Goal: Task Accomplishment & Management: Use online tool/utility

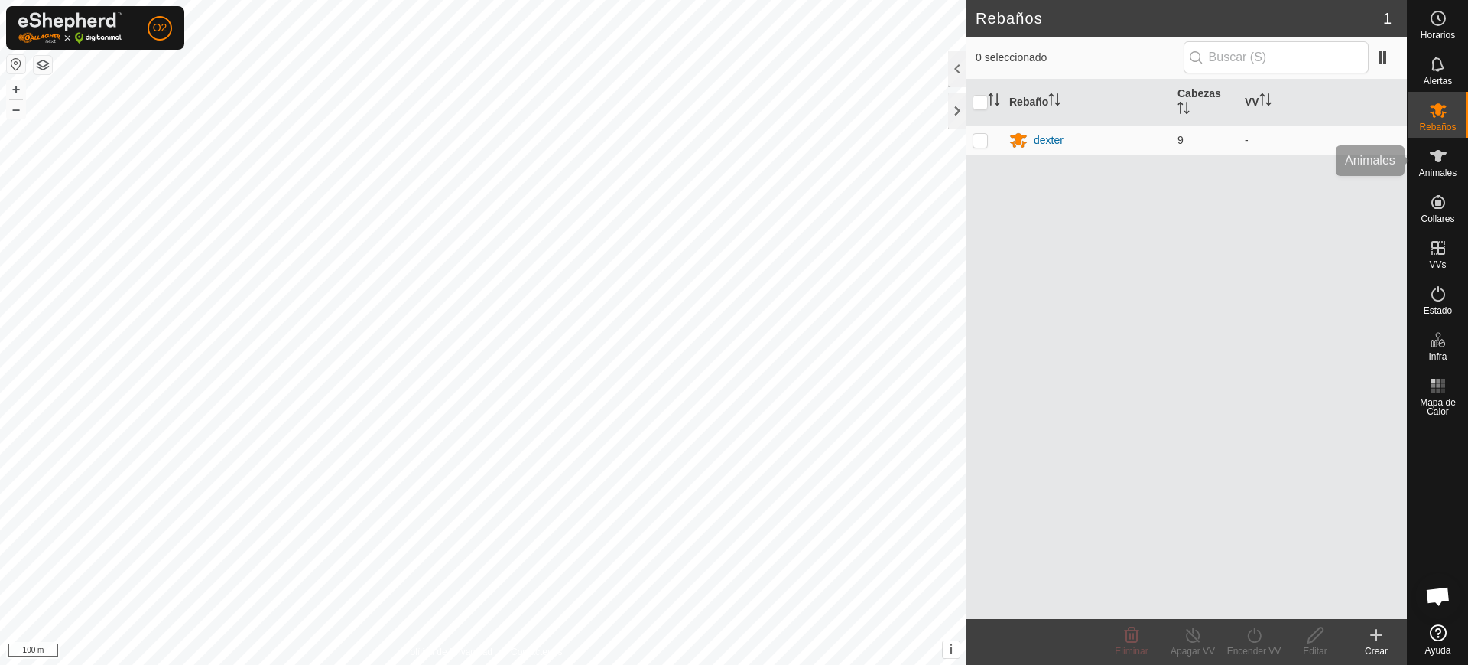
click at [1441, 162] on icon at bounding box center [1438, 156] width 18 height 18
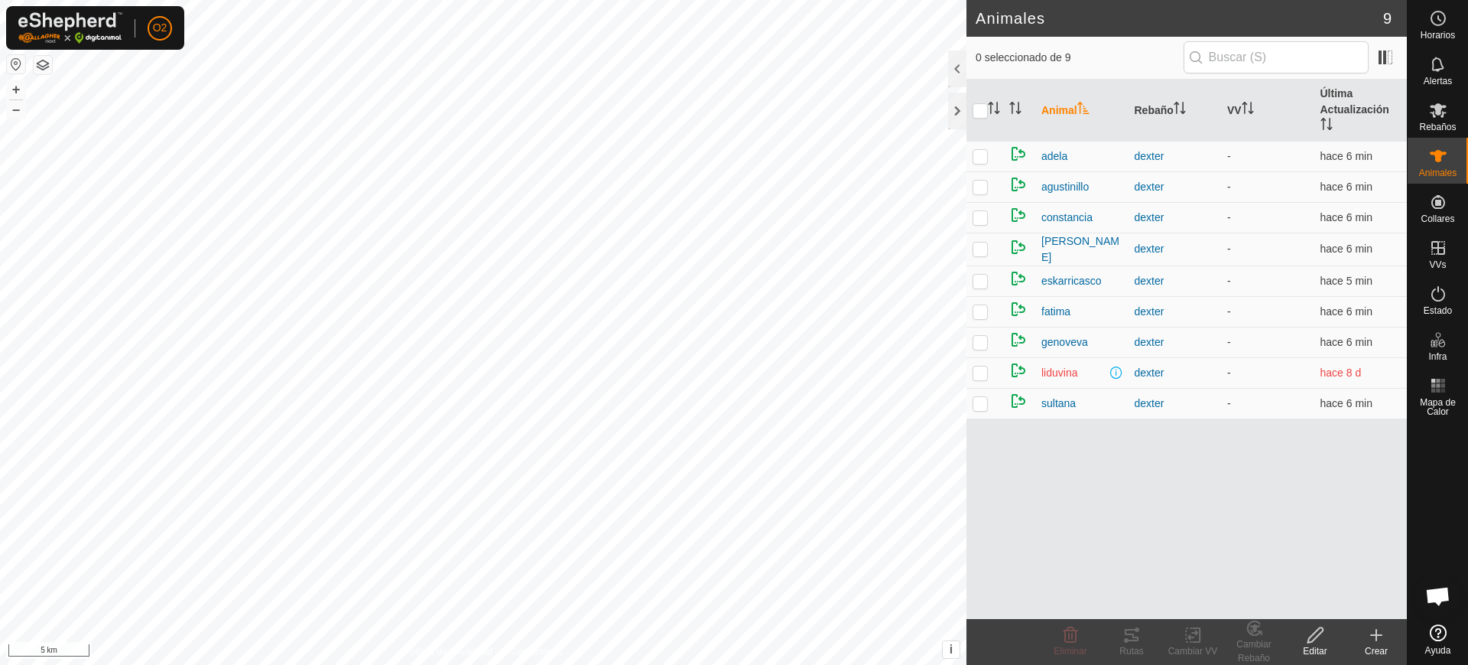
click at [9, 62] on button "button" at bounding box center [16, 64] width 18 height 18
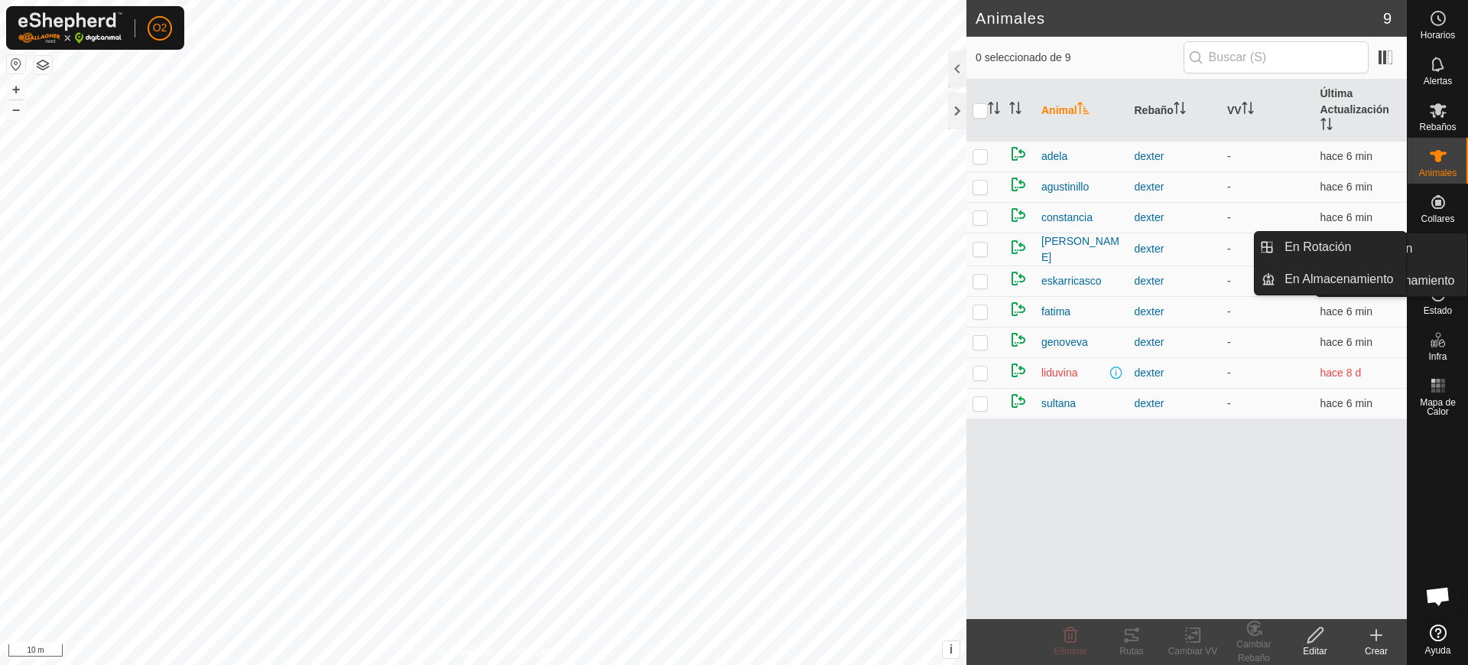
click at [1440, 253] on icon at bounding box center [1439, 248] width 14 height 14
click at [1441, 266] on span "VVs" at bounding box center [1437, 264] width 17 height 9
click at [1363, 247] on link "En Rotación" at bounding box center [1341, 247] width 131 height 31
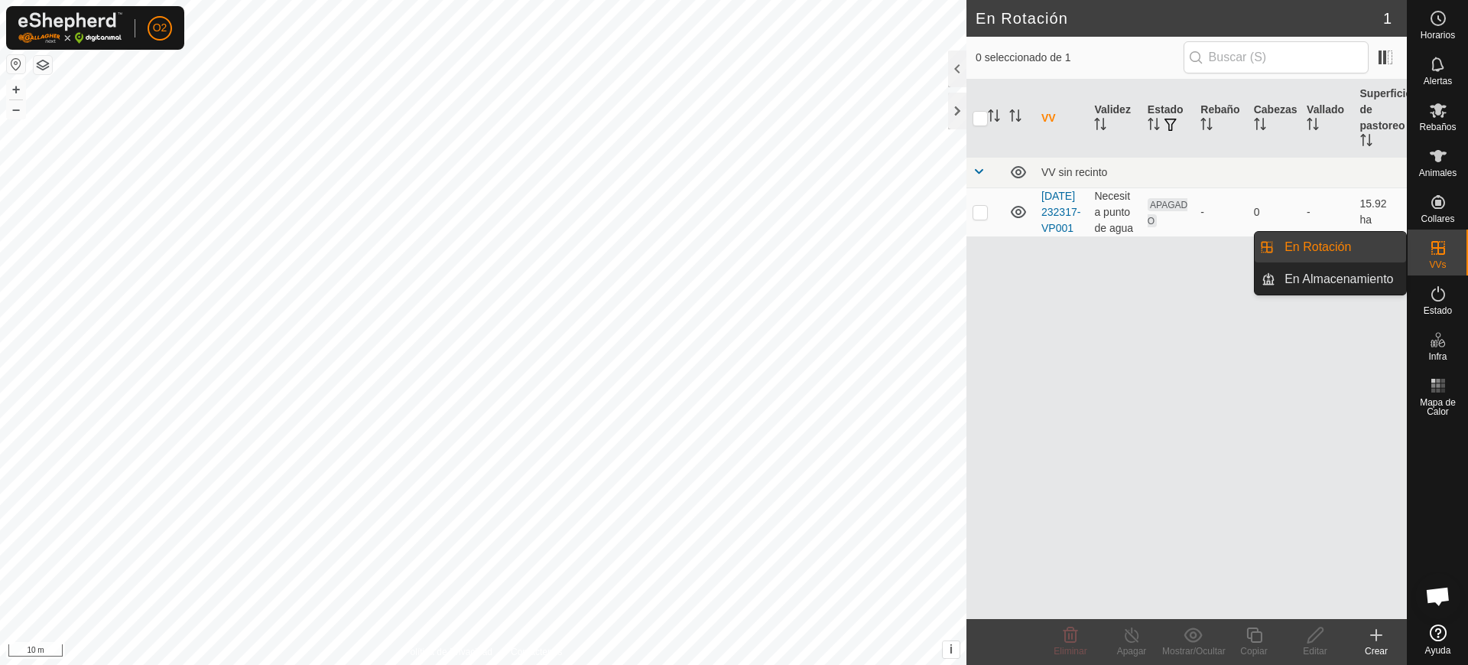
click at [1467, 249] on div "VVs" at bounding box center [1438, 252] width 60 height 46
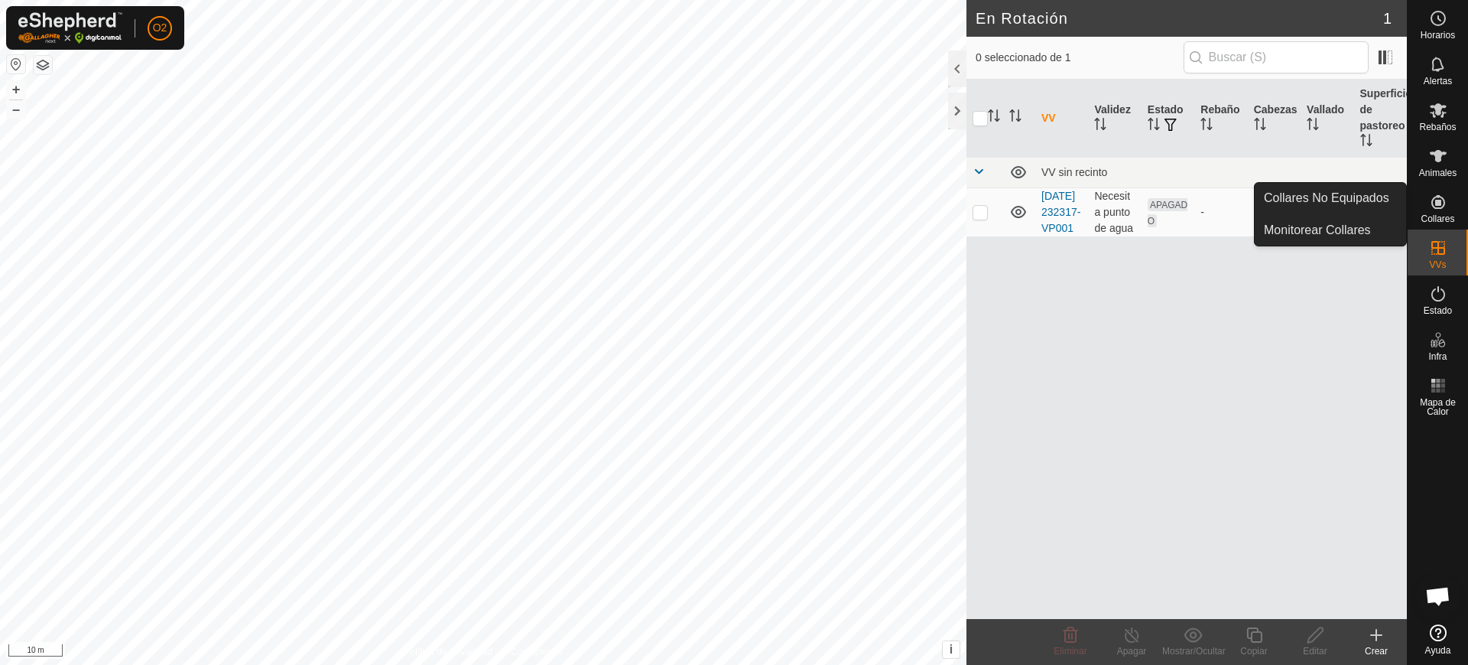
click at [1464, 219] on div "Collares" at bounding box center [1438, 207] width 60 height 46
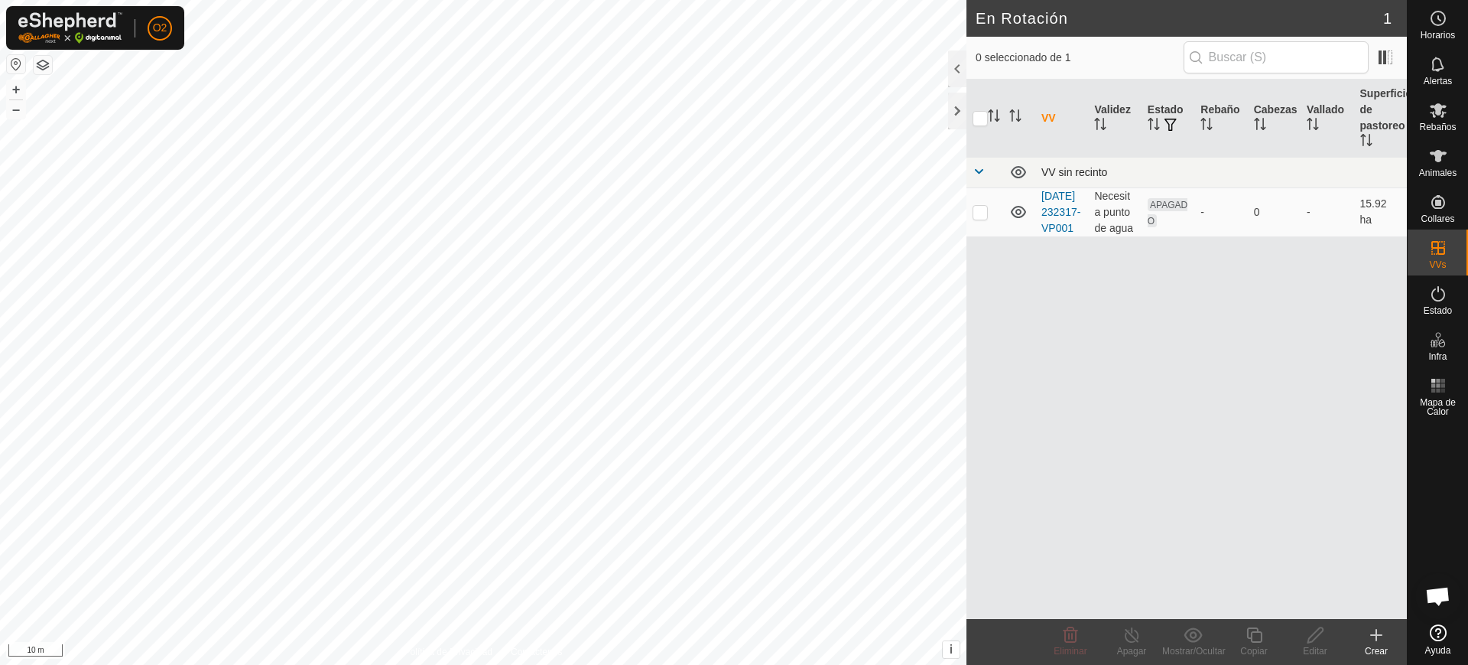
click at [972, 161] on td at bounding box center [985, 172] width 37 height 31
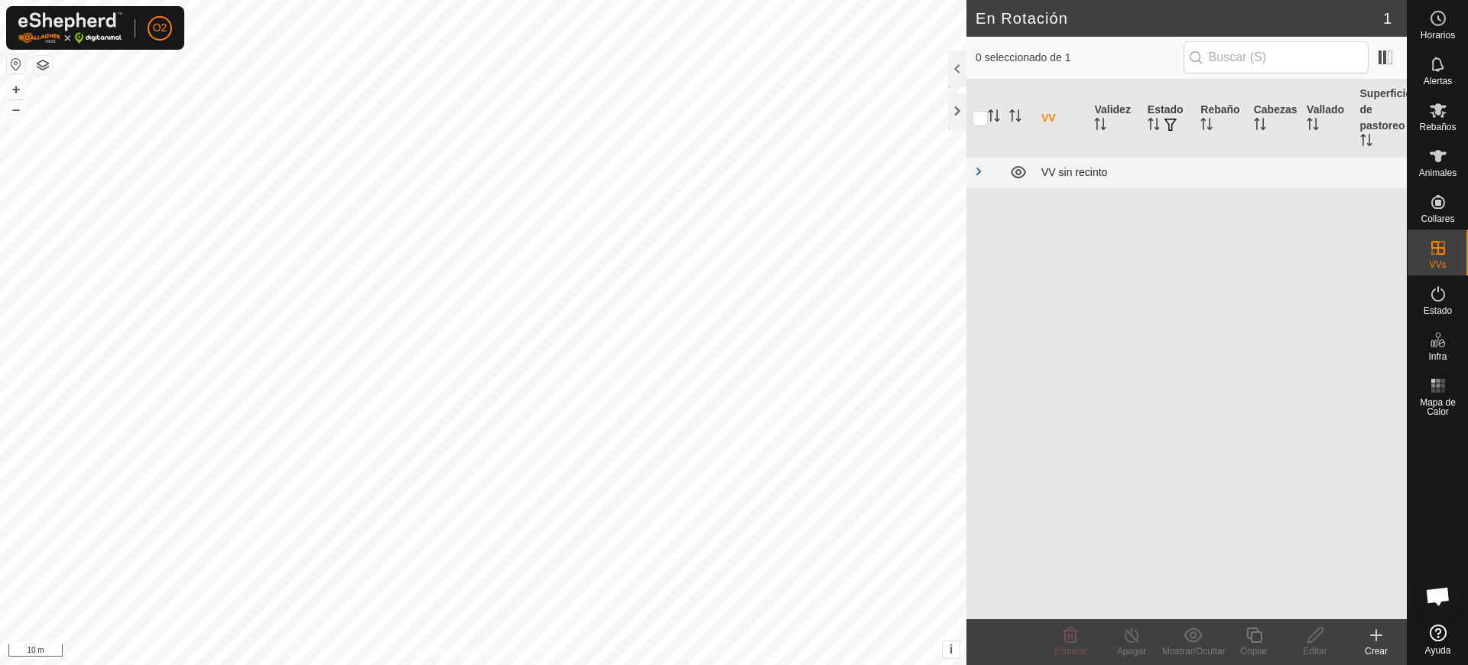
click at [976, 174] on span at bounding box center [979, 171] width 12 height 12
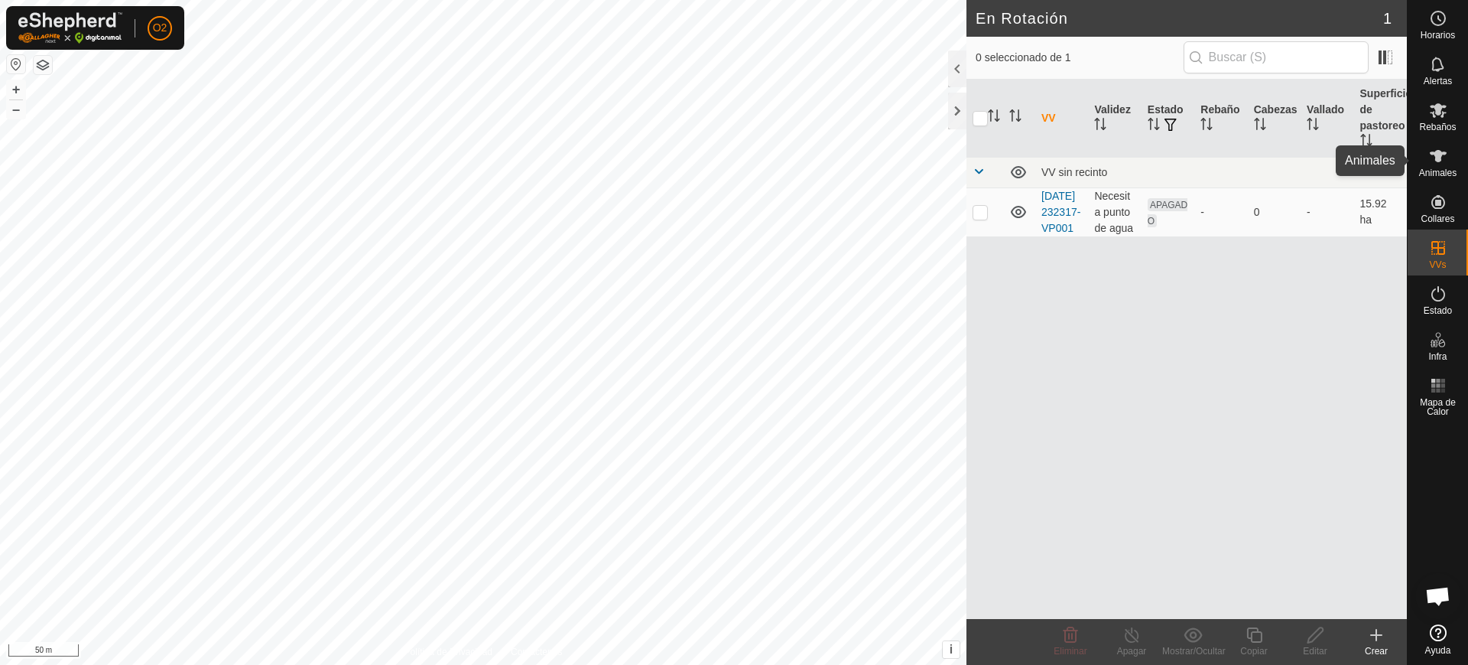
click at [1422, 158] on div "Animales" at bounding box center [1438, 161] width 60 height 46
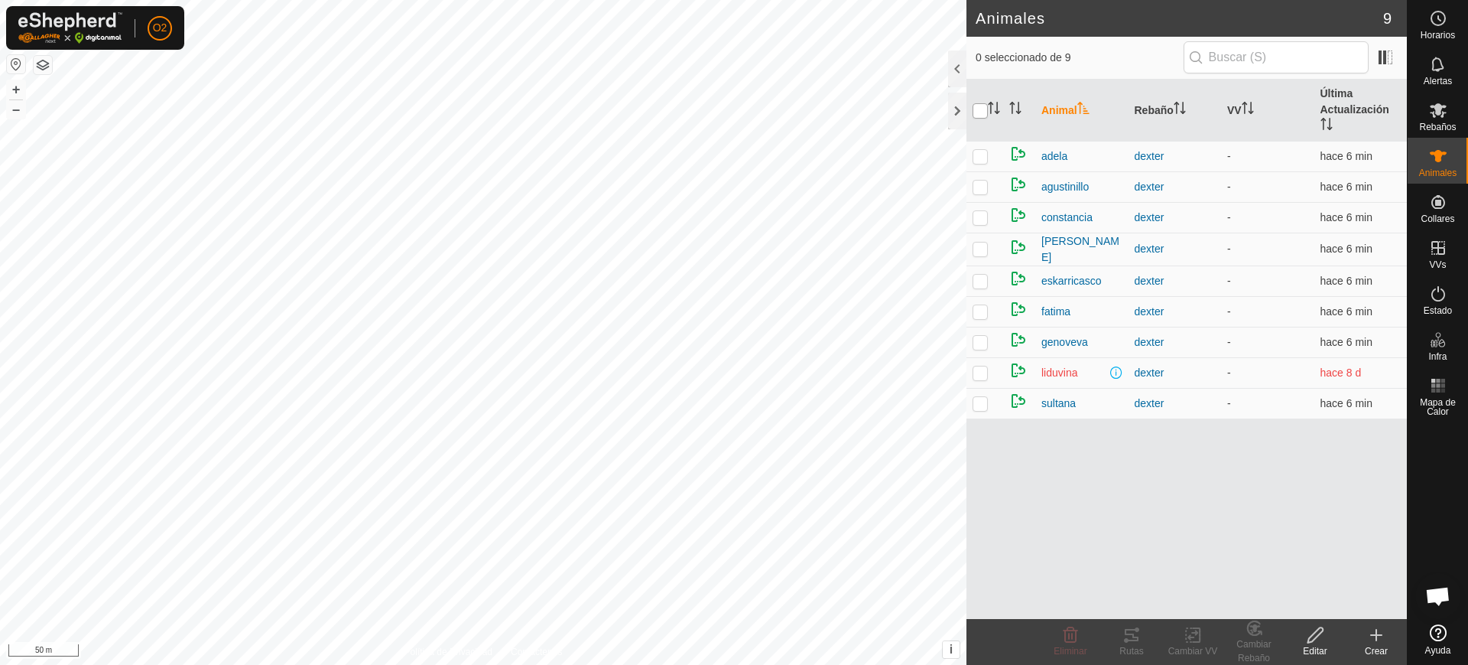
click at [984, 114] on input "checkbox" at bounding box center [980, 110] width 15 height 15
checkbox input "true"
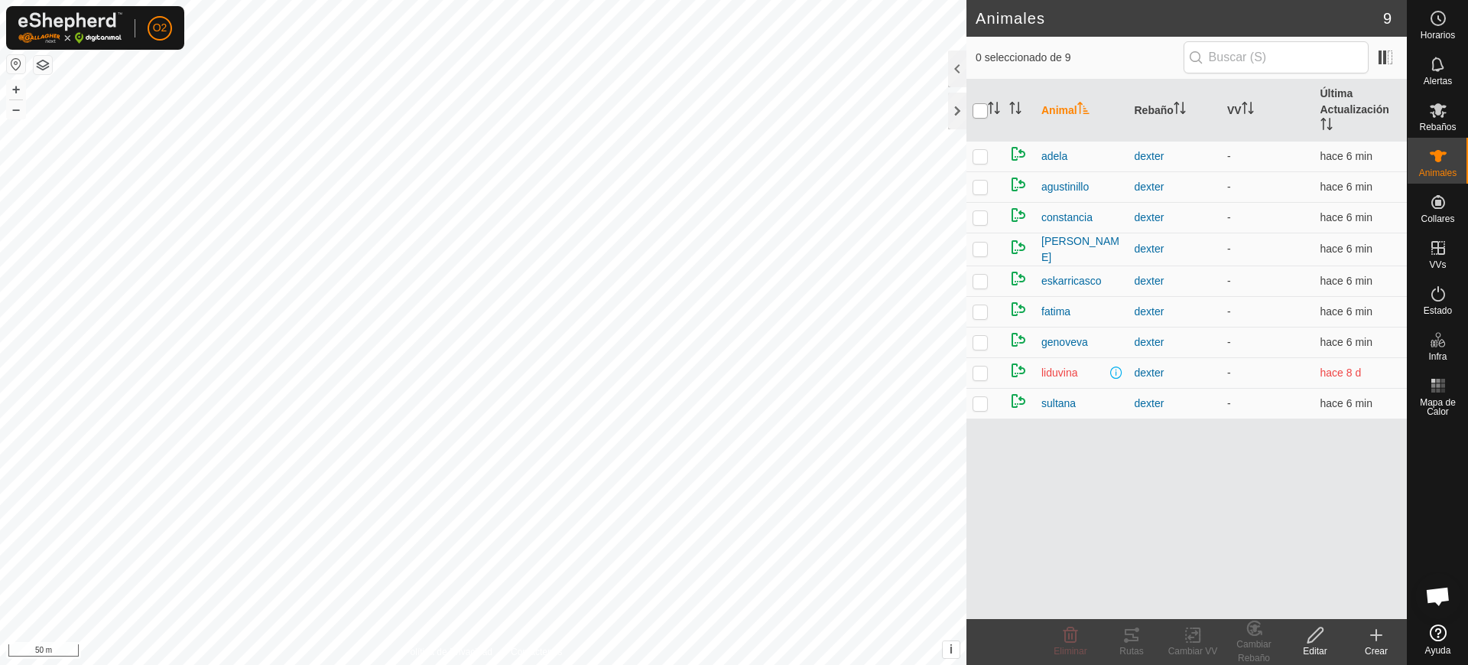
checkbox input "true"
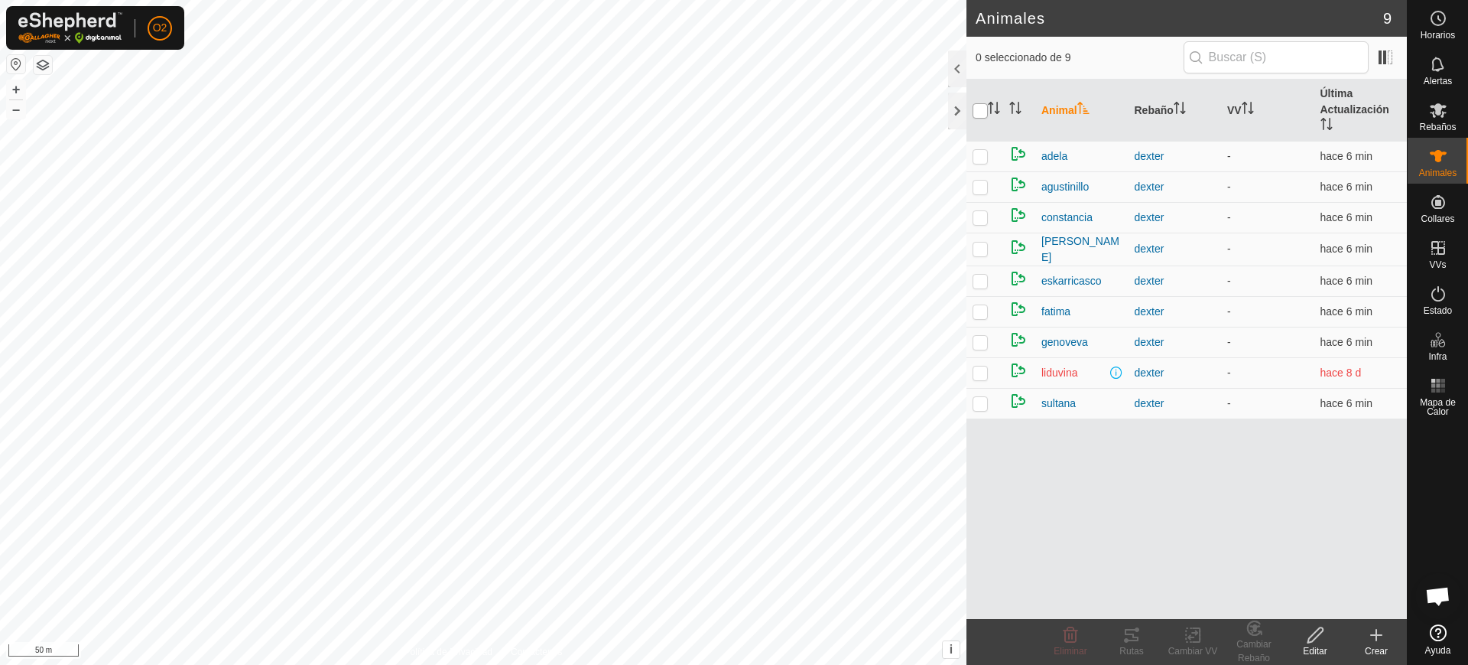
checkbox input "true"
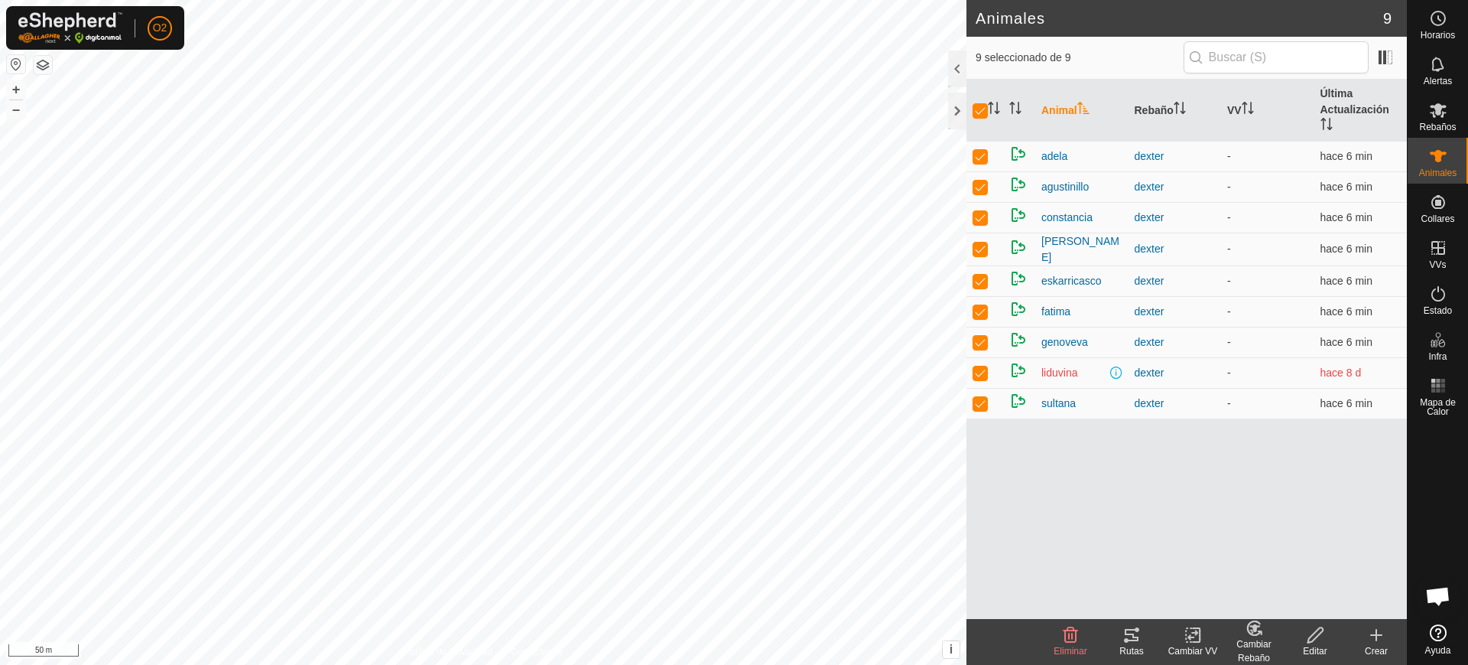
click at [1327, 554] on div "Animal Rebaño VV Última Actualización adela dexter - hace 6 min agustinillo dex…" at bounding box center [1187, 349] width 441 height 539
click at [1359, 519] on div "Animal Rebaño VV Última Actualización adela dexter - hace 6 min agustinillo dex…" at bounding box center [1187, 349] width 441 height 539
click at [1375, 642] on icon at bounding box center [1377, 635] width 18 height 18
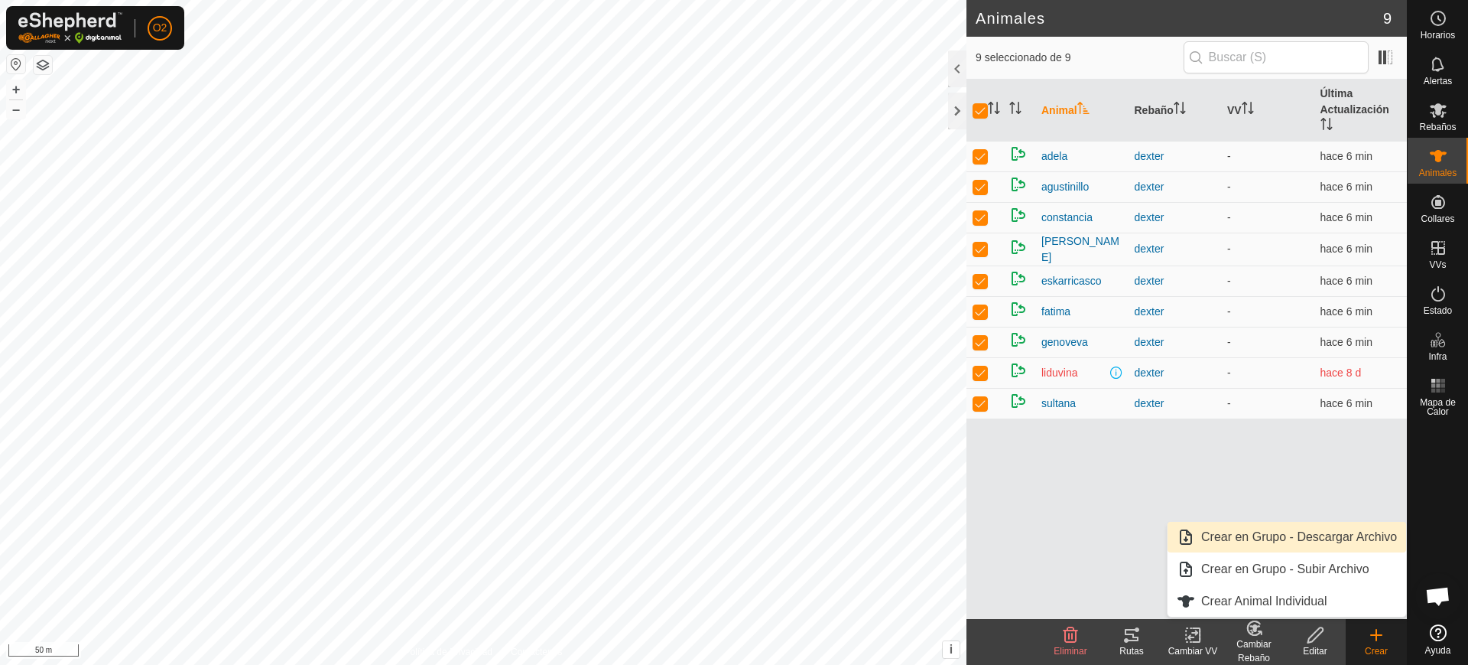
click at [1316, 539] on link "Crear en Grupo - Descargar Archivo" at bounding box center [1287, 537] width 239 height 31
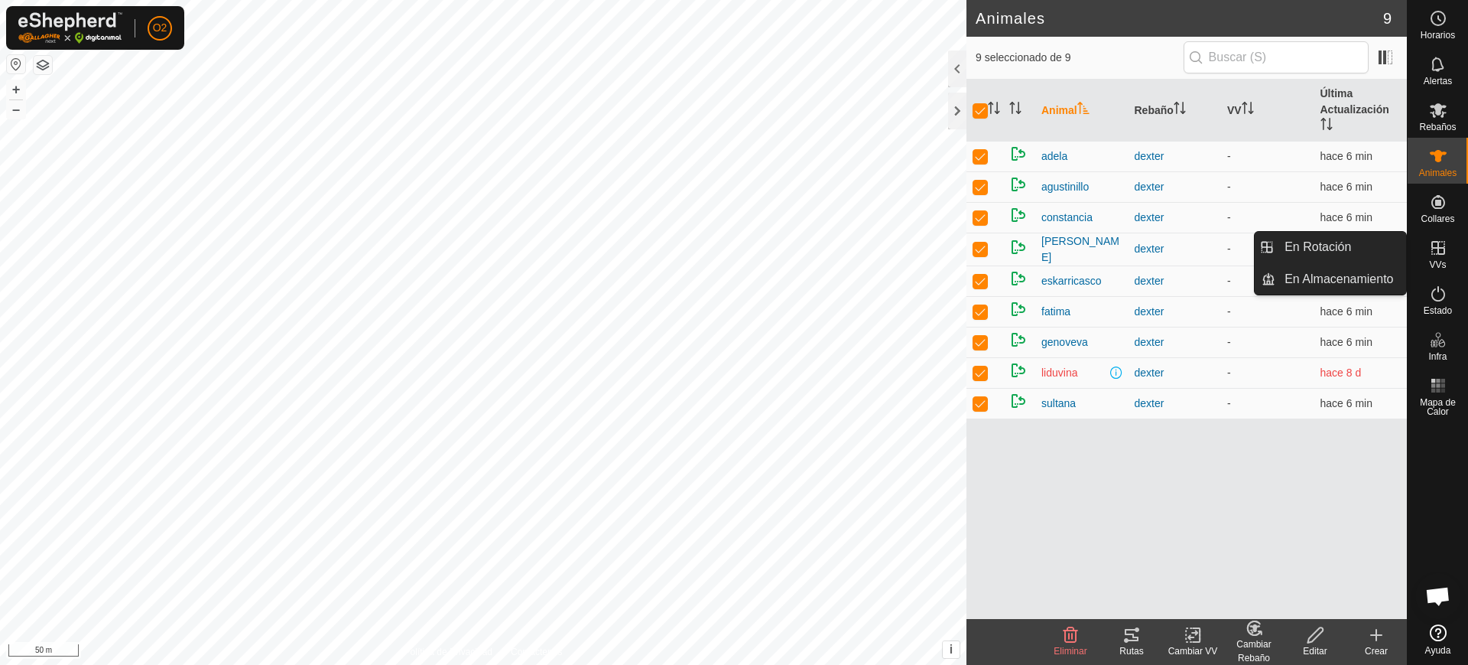
click at [1427, 251] on es-virtualpaddocks-svg-icon at bounding box center [1439, 248] width 28 height 24
click at [1336, 249] on link "En Rotación" at bounding box center [1341, 247] width 131 height 31
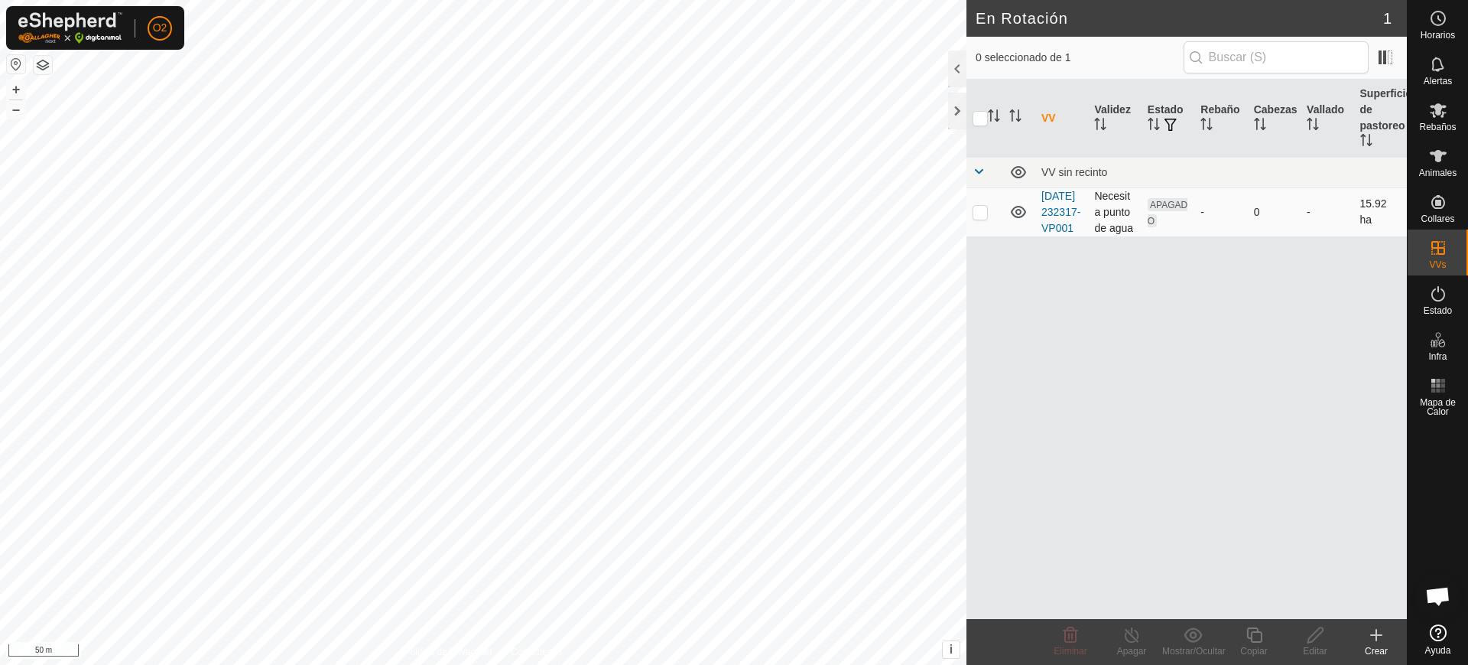
click at [980, 218] on p-checkbox at bounding box center [980, 212] width 15 height 12
checkbox input "true"
click at [1426, 166] on es-animals-svg-icon at bounding box center [1439, 156] width 28 height 24
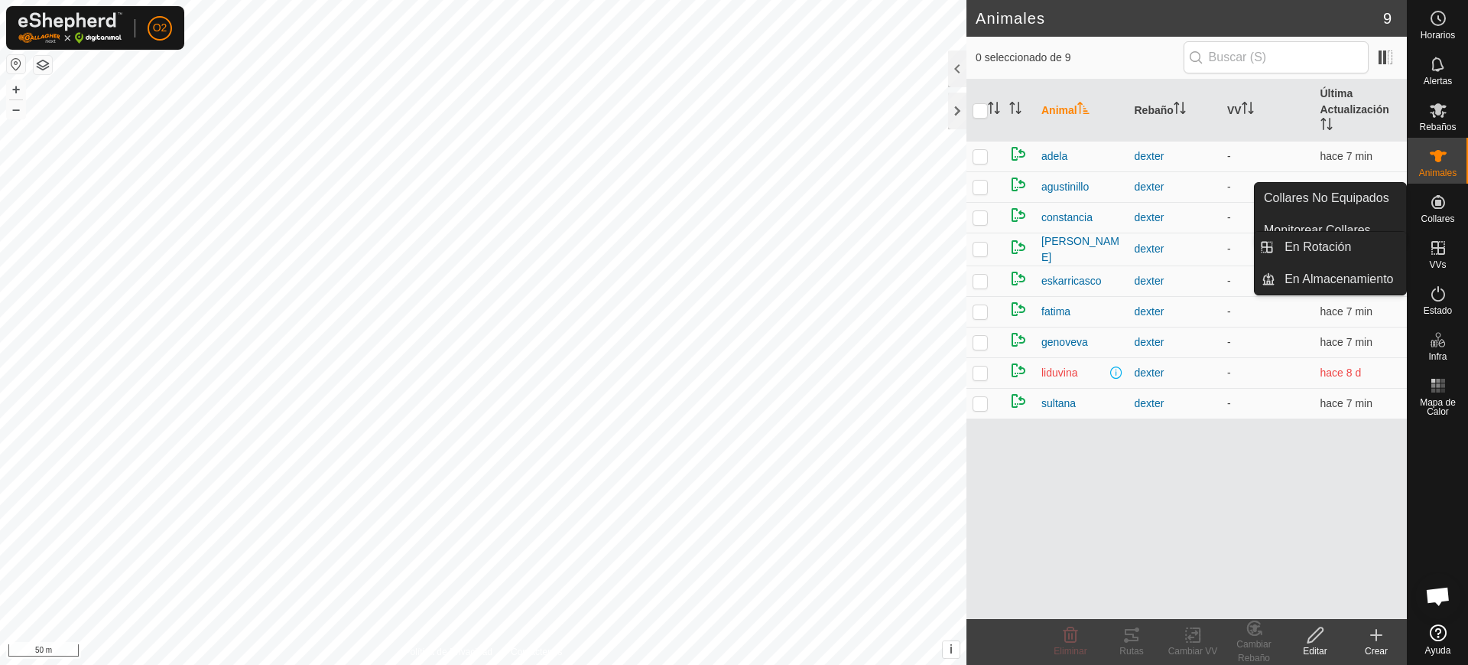
click at [1436, 260] on span "VVs" at bounding box center [1437, 264] width 17 height 9
click at [1438, 248] on icon at bounding box center [1439, 248] width 14 height 14
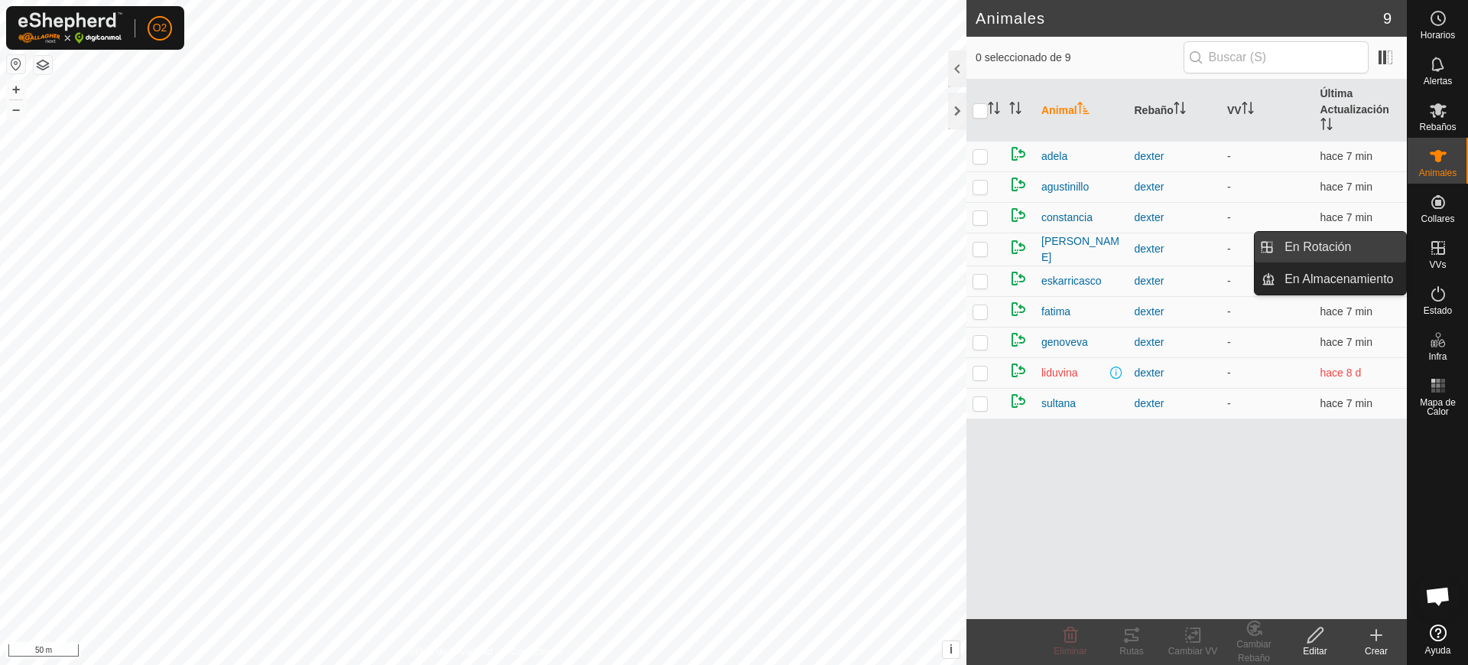
click at [1364, 246] on link "En Rotación" at bounding box center [1341, 247] width 131 height 31
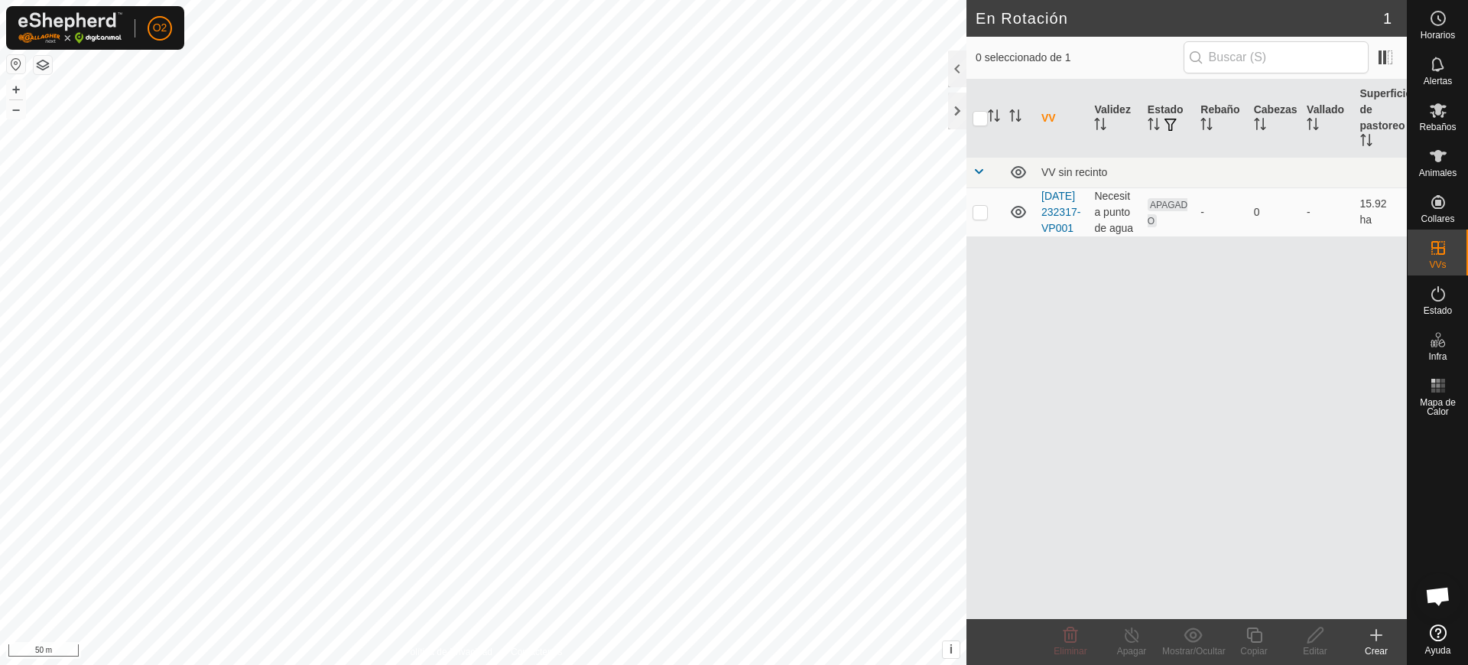
drag, startPoint x: 1247, startPoint y: 356, endPoint x: 1255, endPoint y: 355, distance: 8.4
click at [1247, 356] on div "VV Validez Estado Rebaño Cabezas Vallado Superficie de pastoreo VV sin recinto …" at bounding box center [1187, 349] width 441 height 539
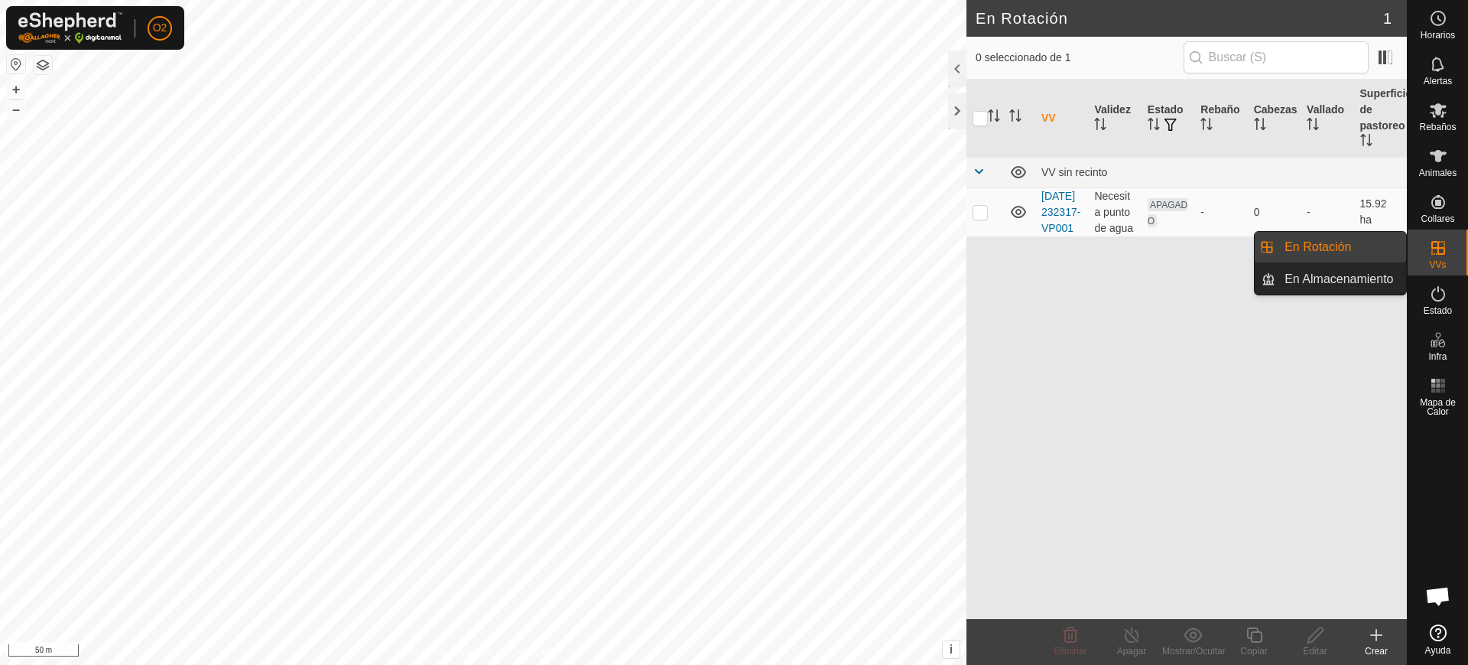
click at [1439, 257] on es-virtualpaddocks-svg-icon at bounding box center [1439, 248] width 28 height 24
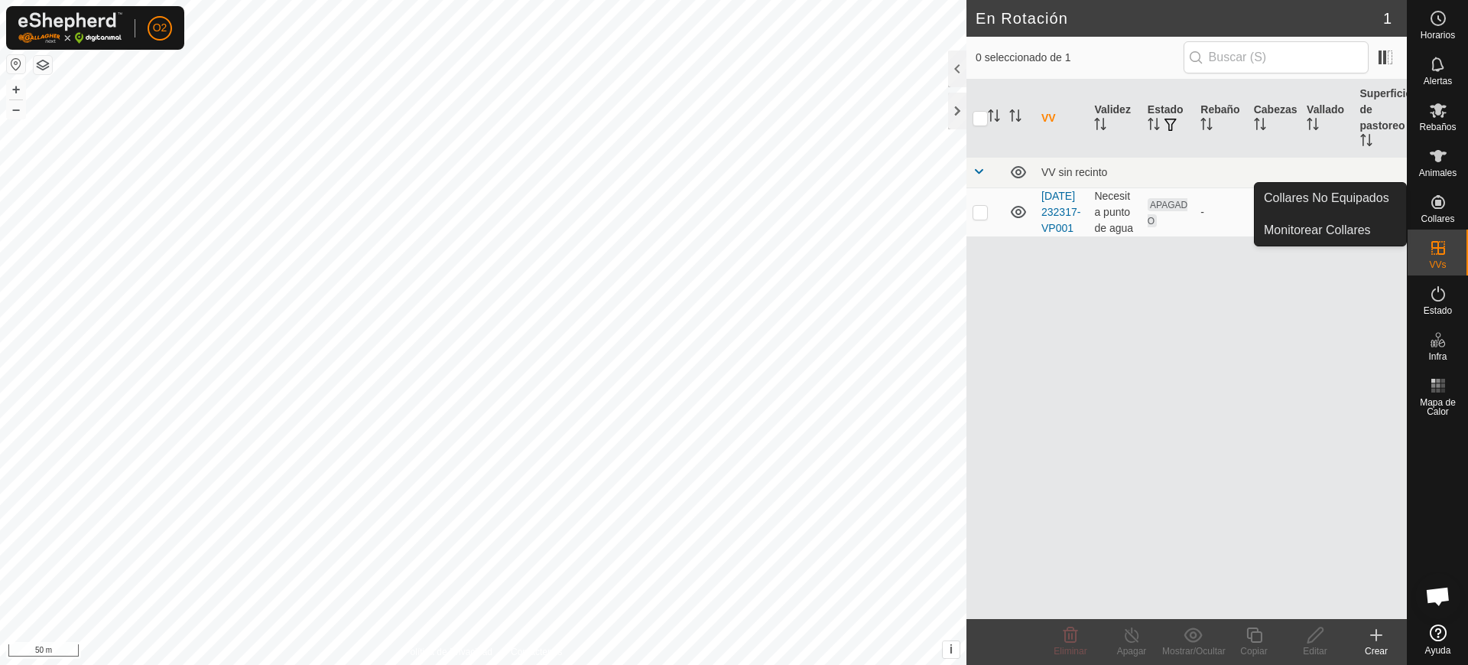
click at [1422, 220] on span "Collares" at bounding box center [1438, 218] width 34 height 9
click at [1435, 215] on span "Collares" at bounding box center [1438, 218] width 34 height 9
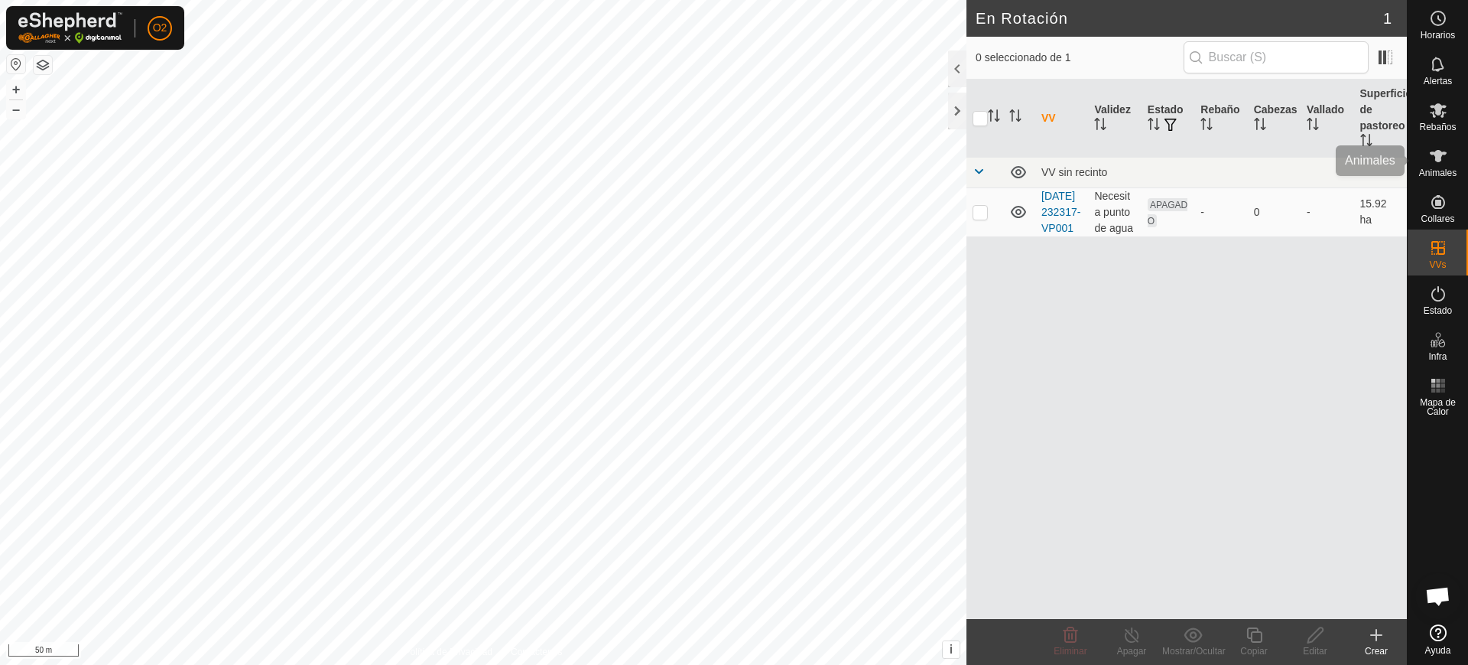
click at [1455, 157] on div "Animales" at bounding box center [1438, 161] width 60 height 46
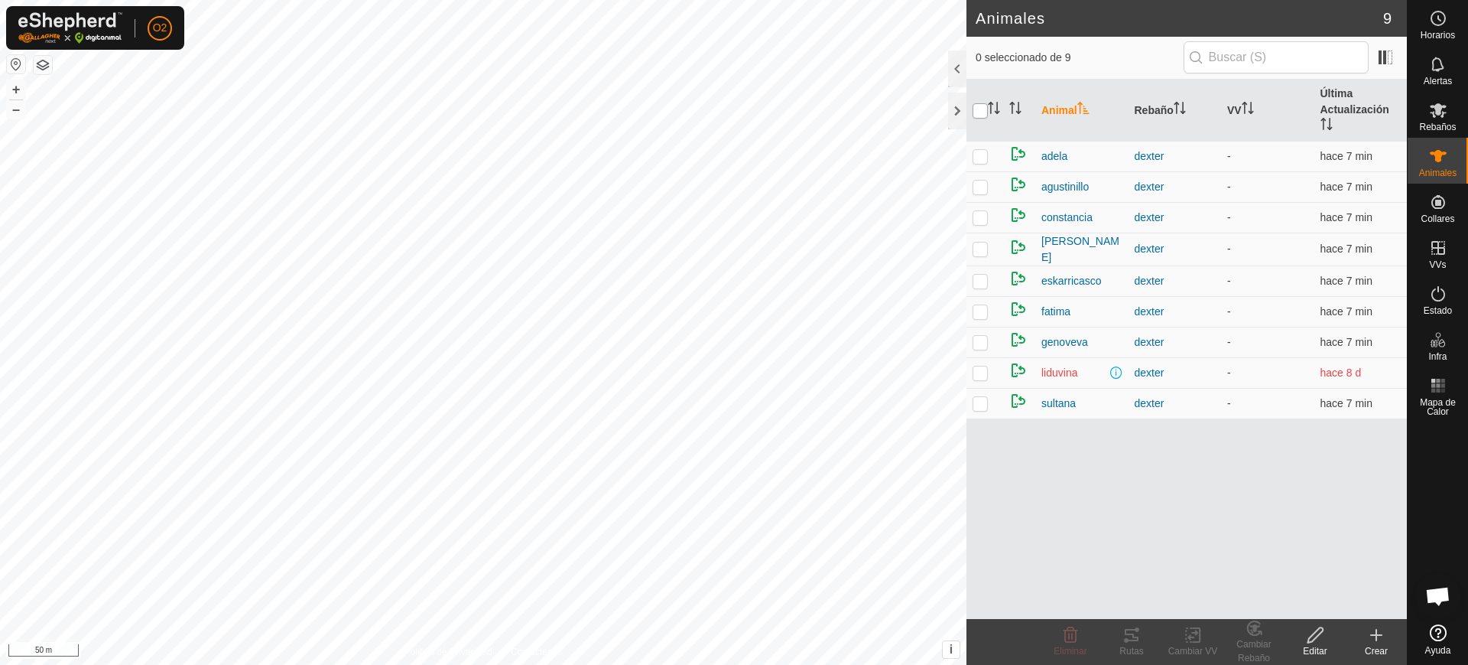
click at [978, 104] on input "checkbox" at bounding box center [980, 110] width 15 height 15
checkbox input "true"
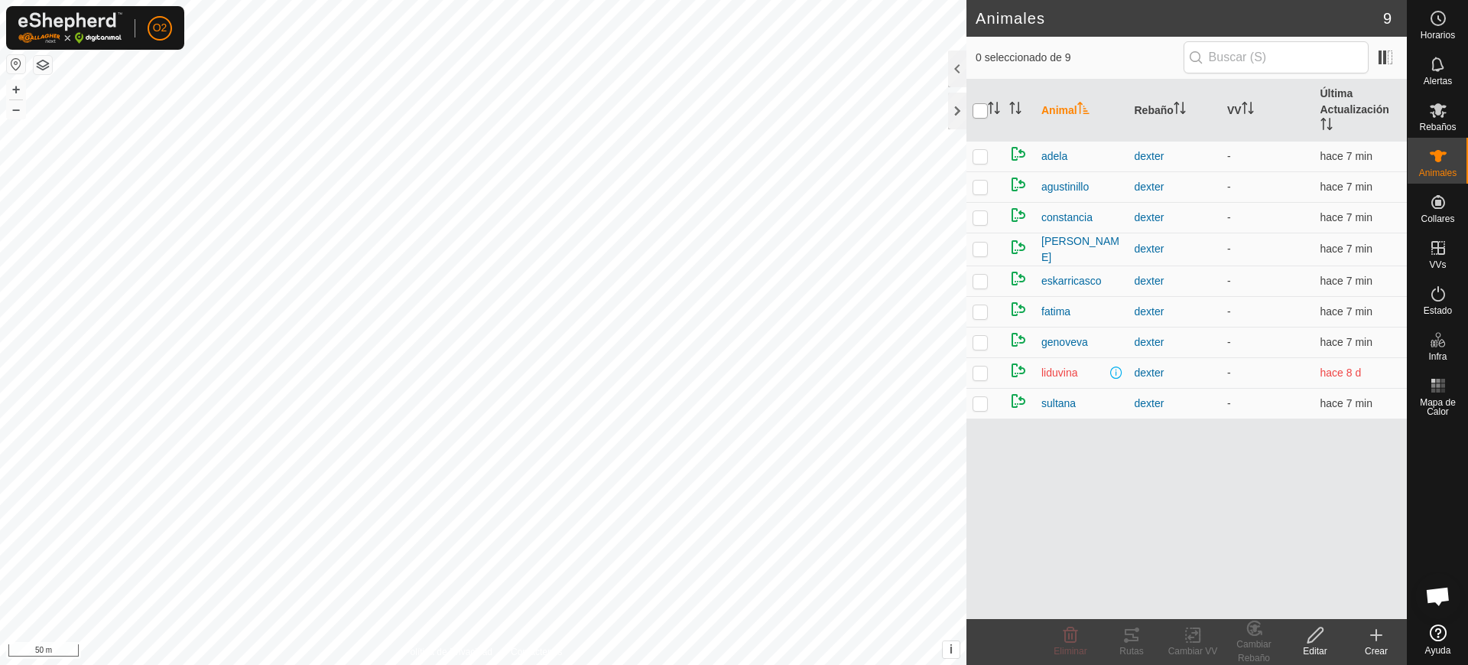
checkbox input "true"
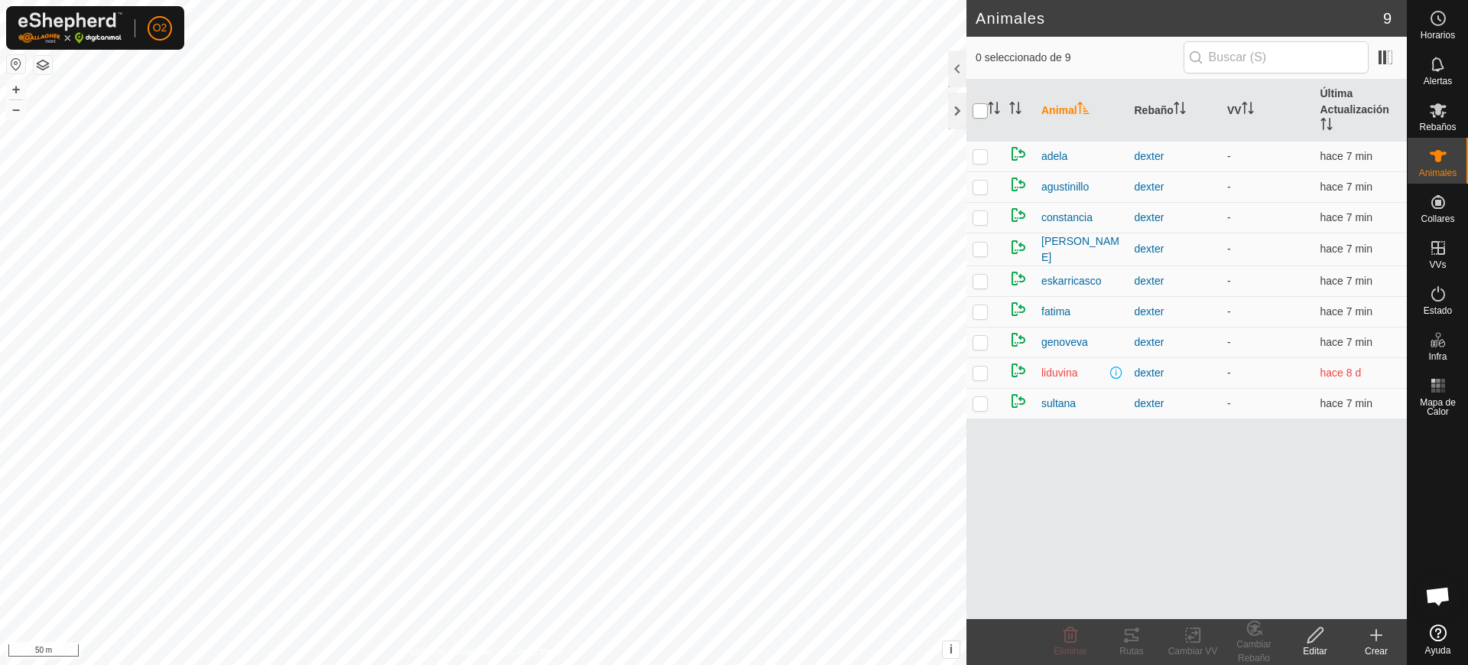
checkbox input "true"
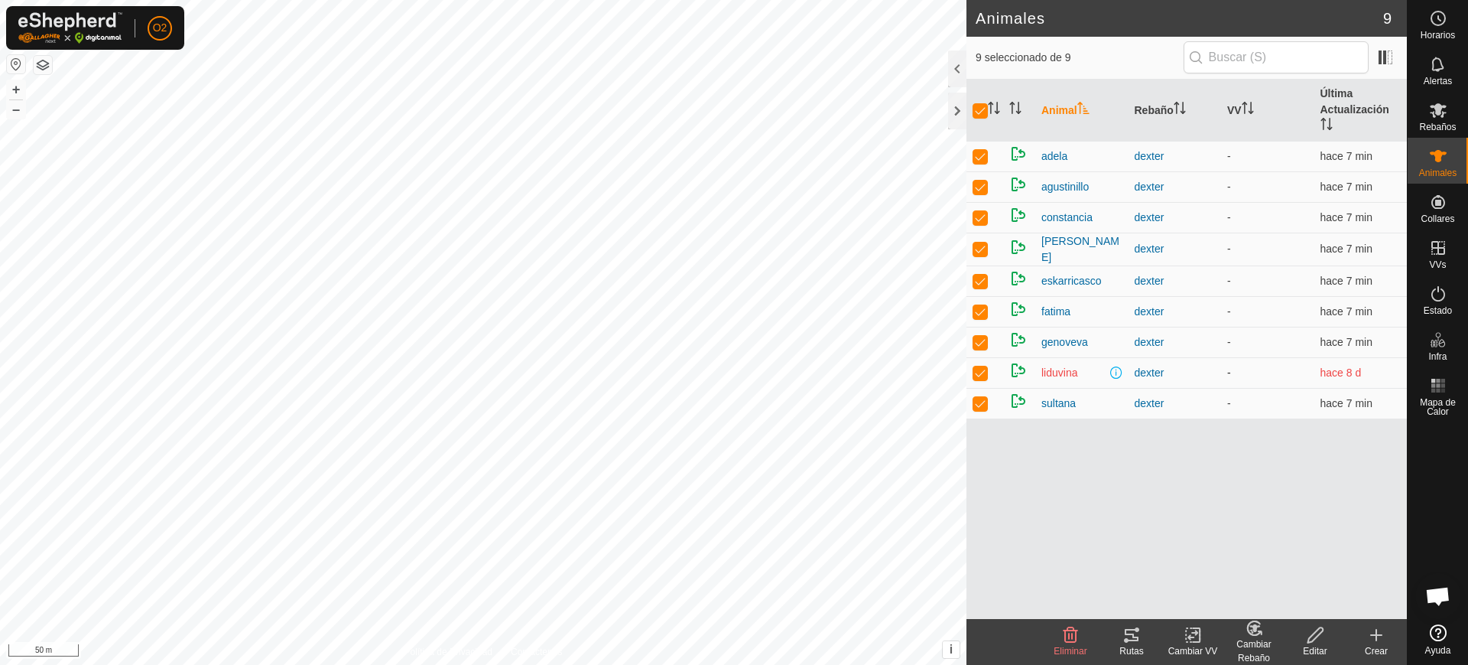
click at [978, 371] on p-checkbox at bounding box center [980, 372] width 15 height 12
checkbox input "false"
click at [1413, 103] on div "Rebaños" at bounding box center [1438, 115] width 60 height 46
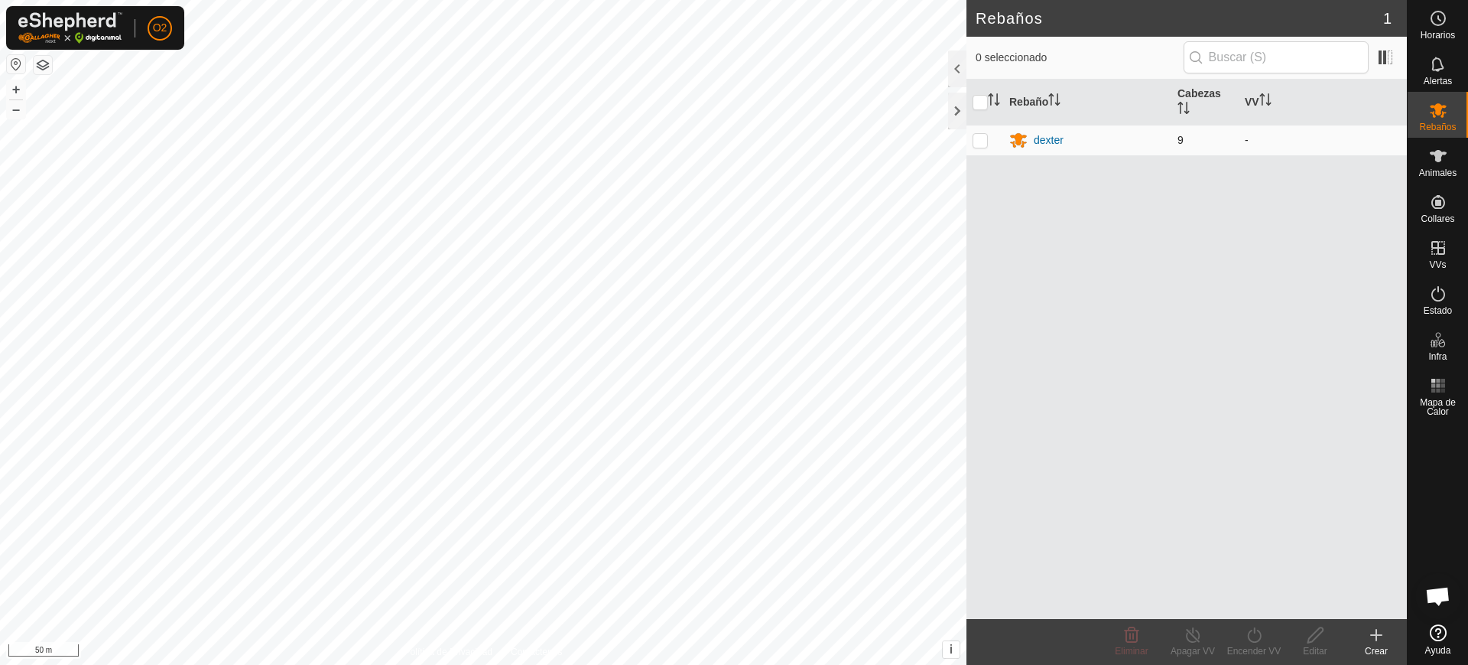
click at [984, 140] on p-checkbox at bounding box center [980, 140] width 15 height 12
checkbox input "true"
click at [1241, 637] on turn-on-svg-icon at bounding box center [1254, 635] width 61 height 18
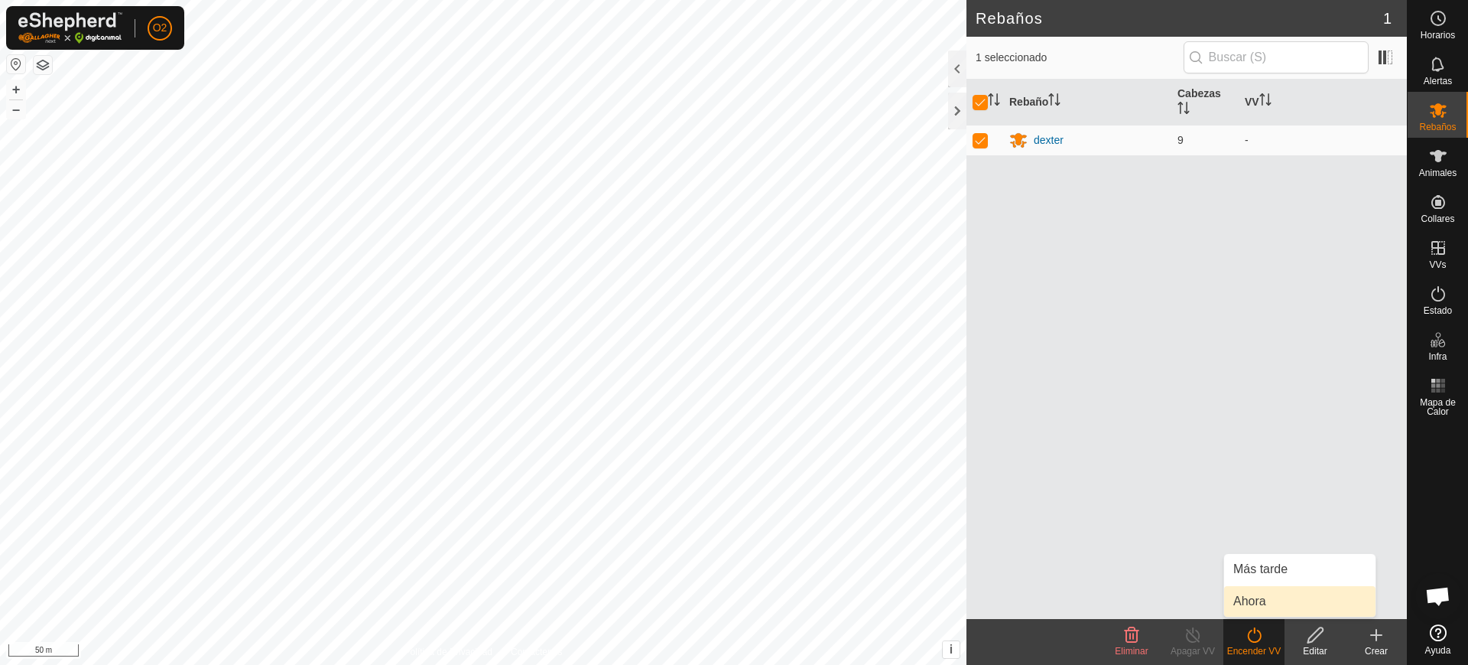
click at [1278, 603] on link "Ahora" at bounding box center [1299, 601] width 151 height 31
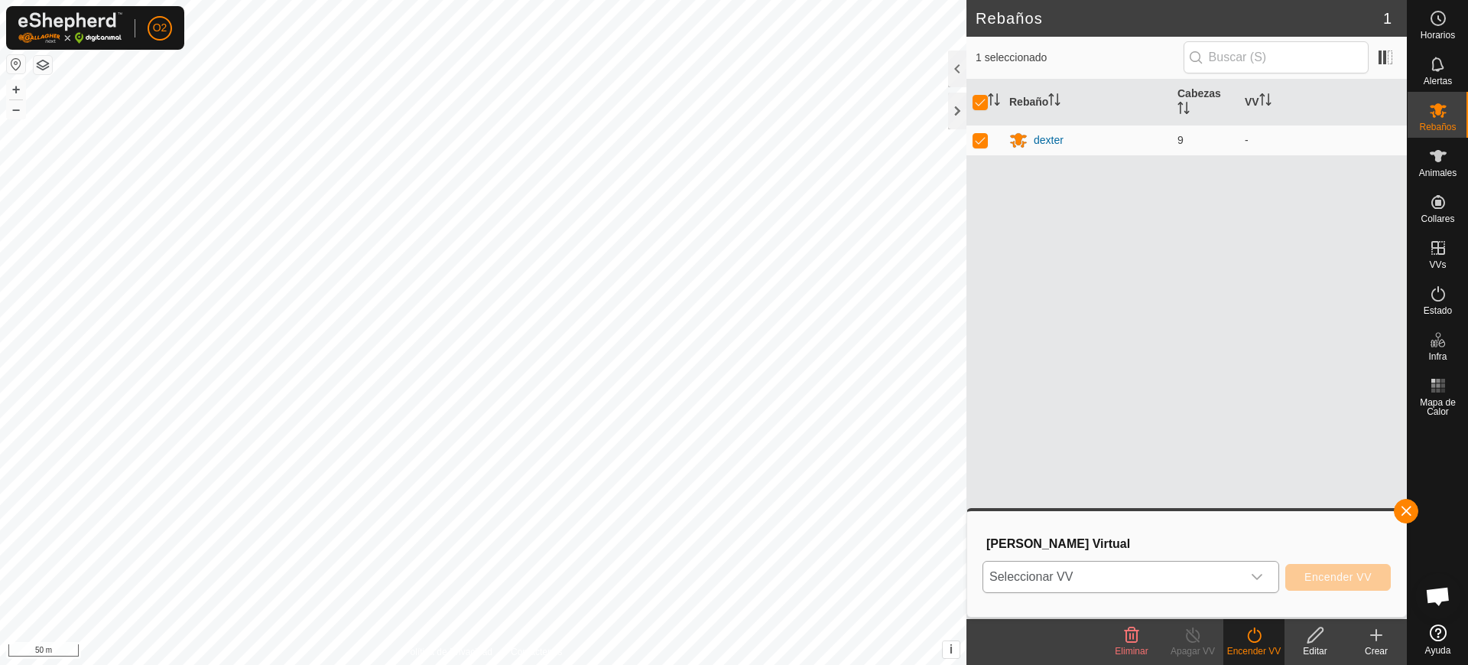
click at [1261, 580] on icon "dropdown trigger" at bounding box center [1257, 577] width 12 height 12
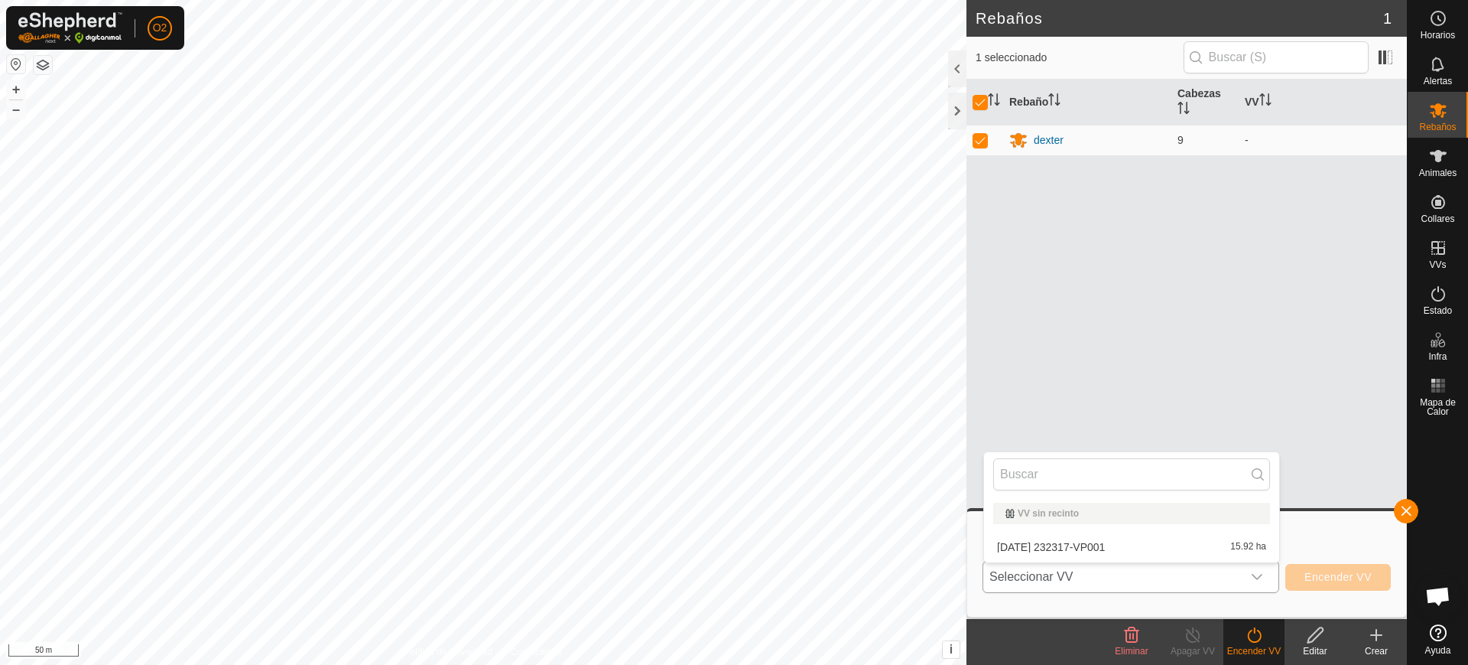
click at [1175, 545] on li "2025-09-11 232317-VP001 15.92 ha" at bounding box center [1131, 547] width 295 height 31
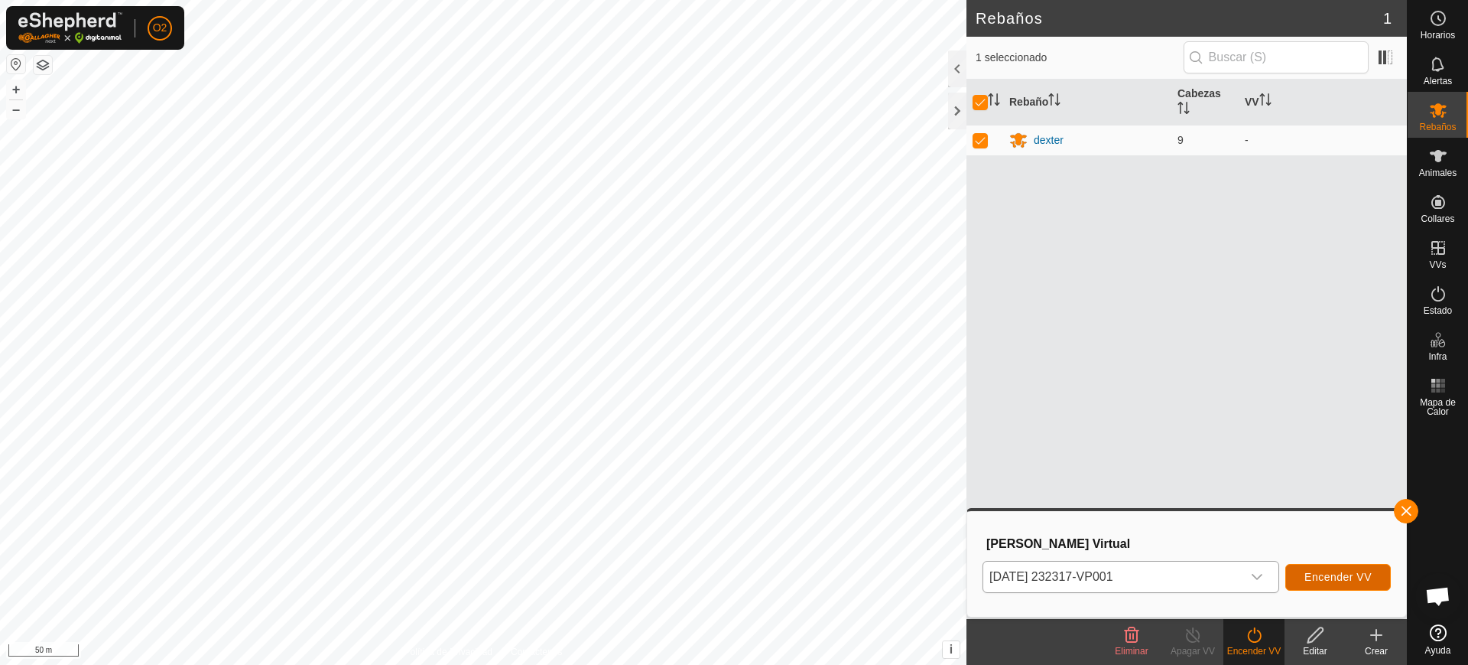
click at [1326, 574] on span "Encender VV" at bounding box center [1338, 577] width 67 height 12
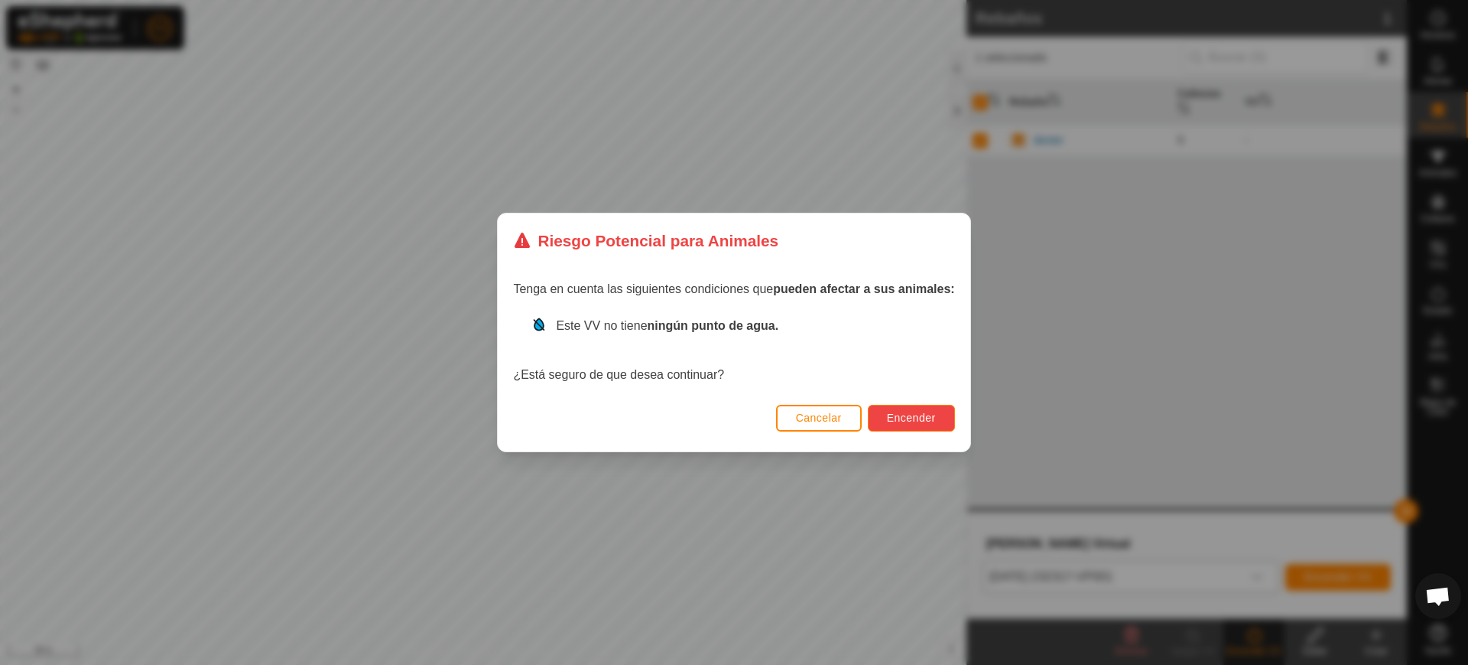
click at [899, 415] on span "Encender" at bounding box center [911, 417] width 49 height 12
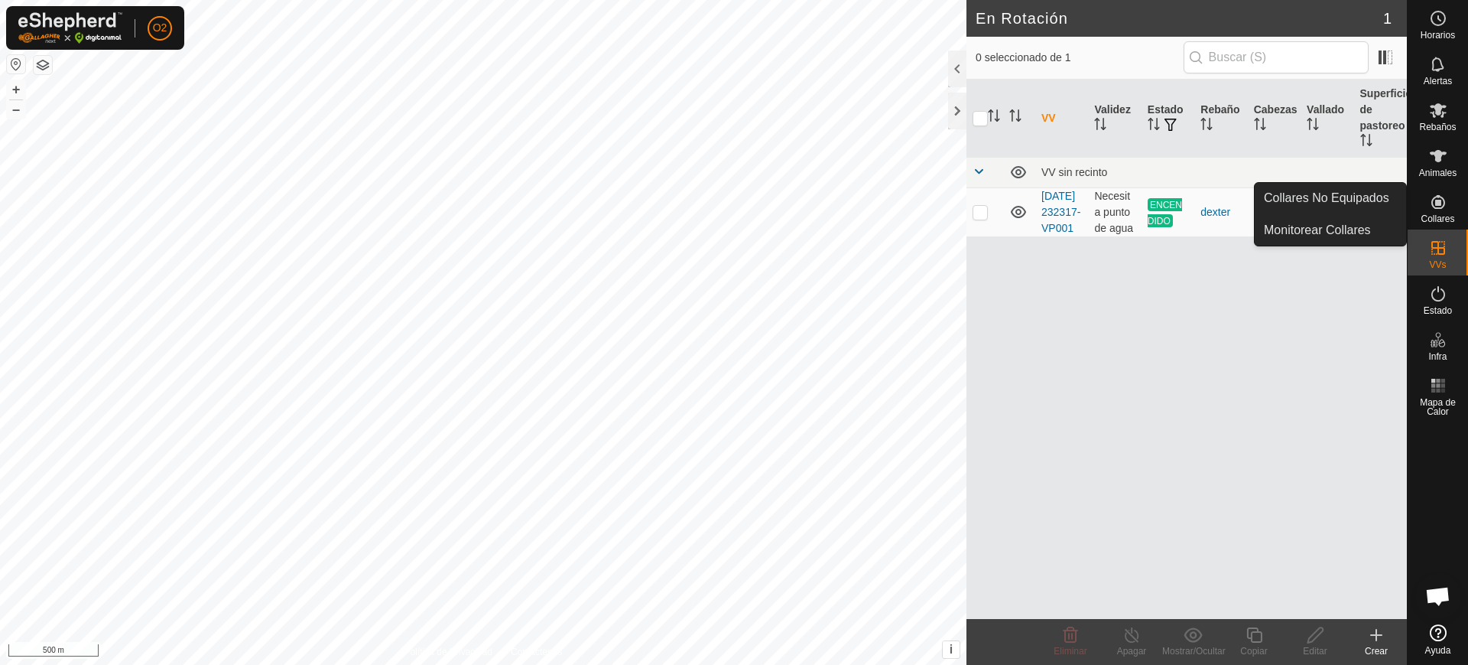
click at [1455, 198] on div "Collares" at bounding box center [1438, 207] width 60 height 46
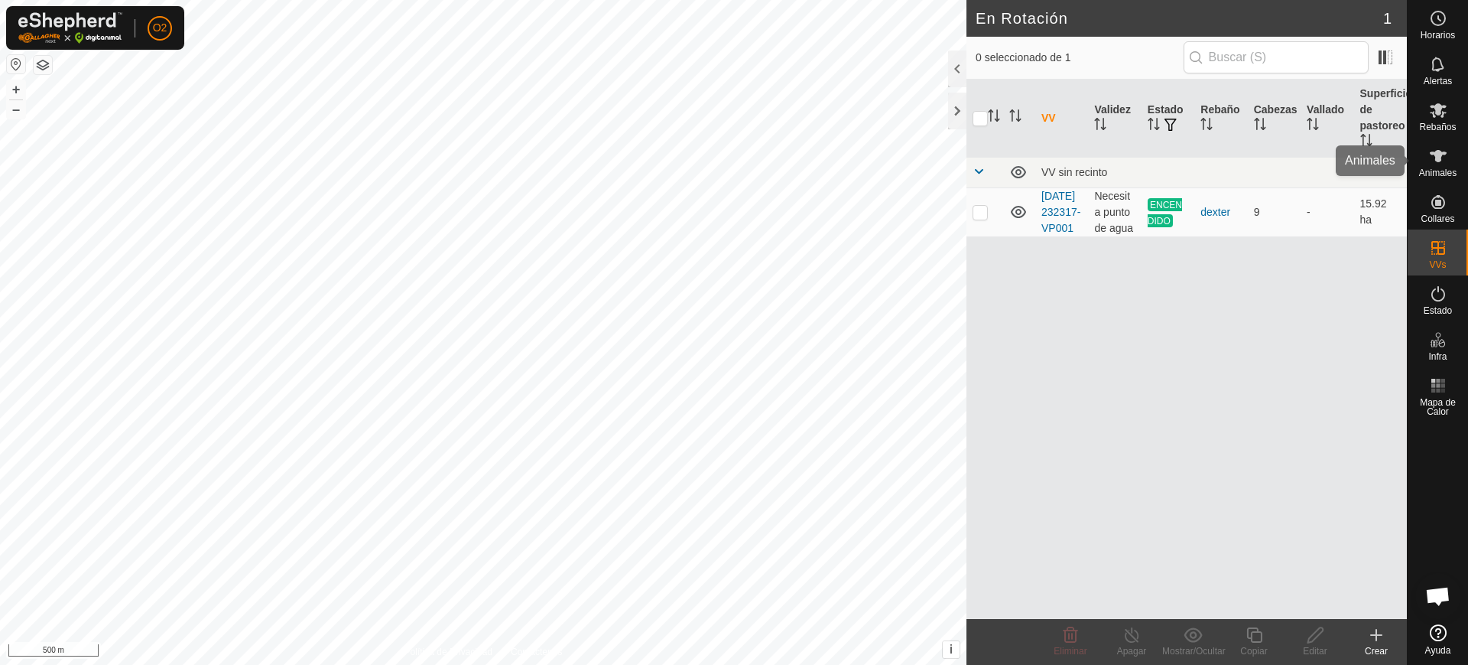
click at [1436, 149] on icon at bounding box center [1438, 156] width 18 height 18
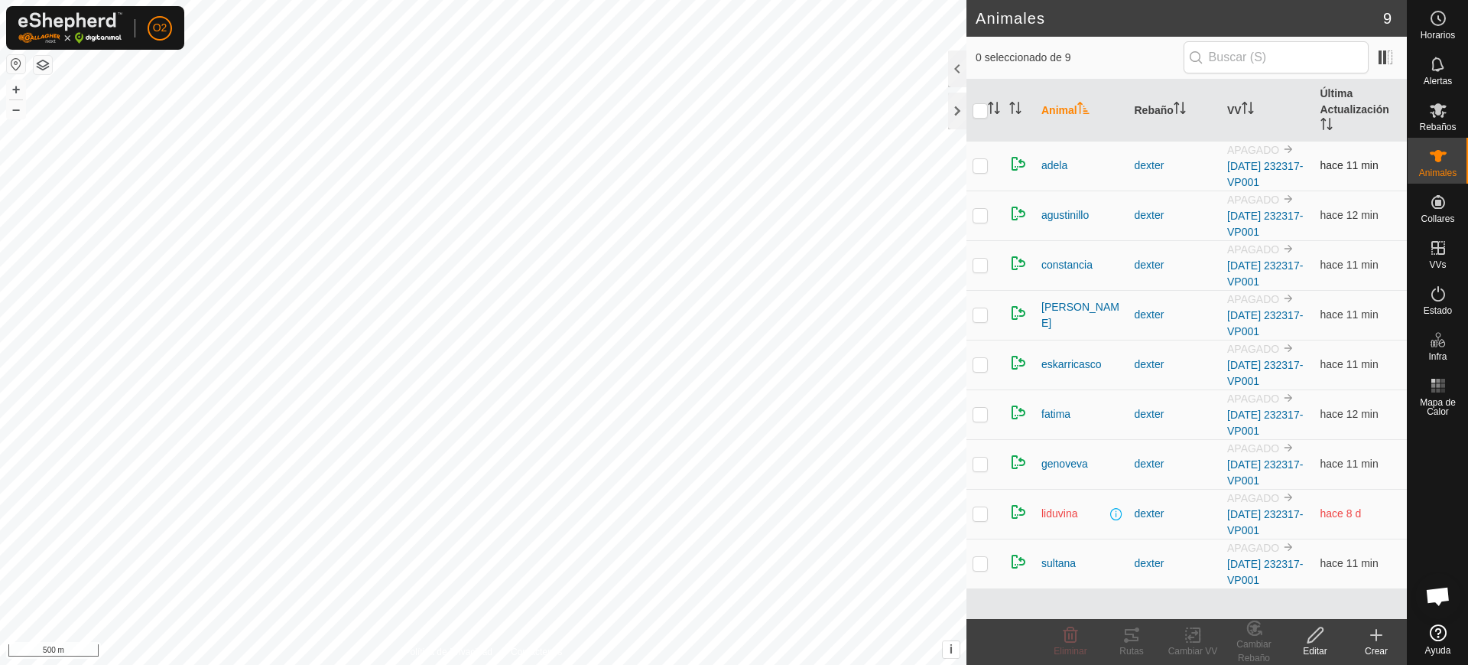
click at [984, 170] on p-checkbox at bounding box center [980, 165] width 15 height 12
checkbox input "true"
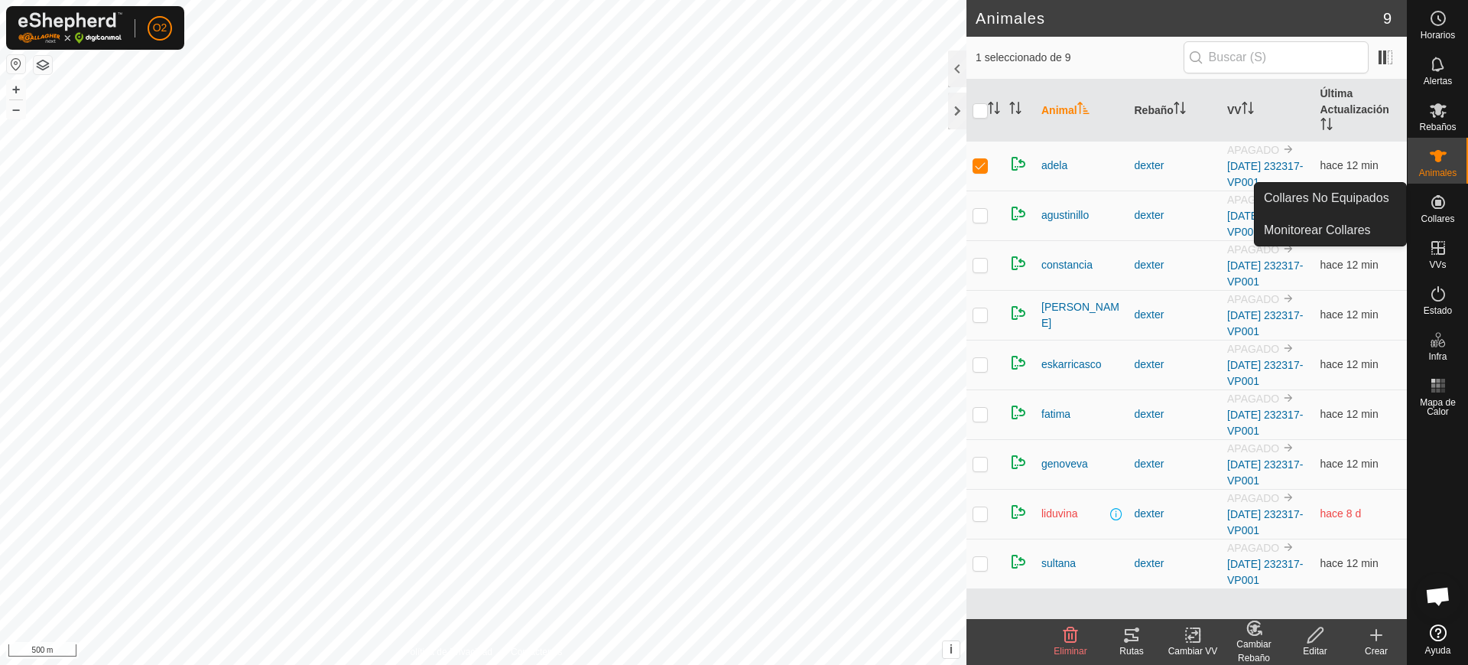
click at [1437, 194] on icon at bounding box center [1438, 202] width 18 height 18
click at [1442, 216] on span "Collares" at bounding box center [1438, 218] width 34 height 9
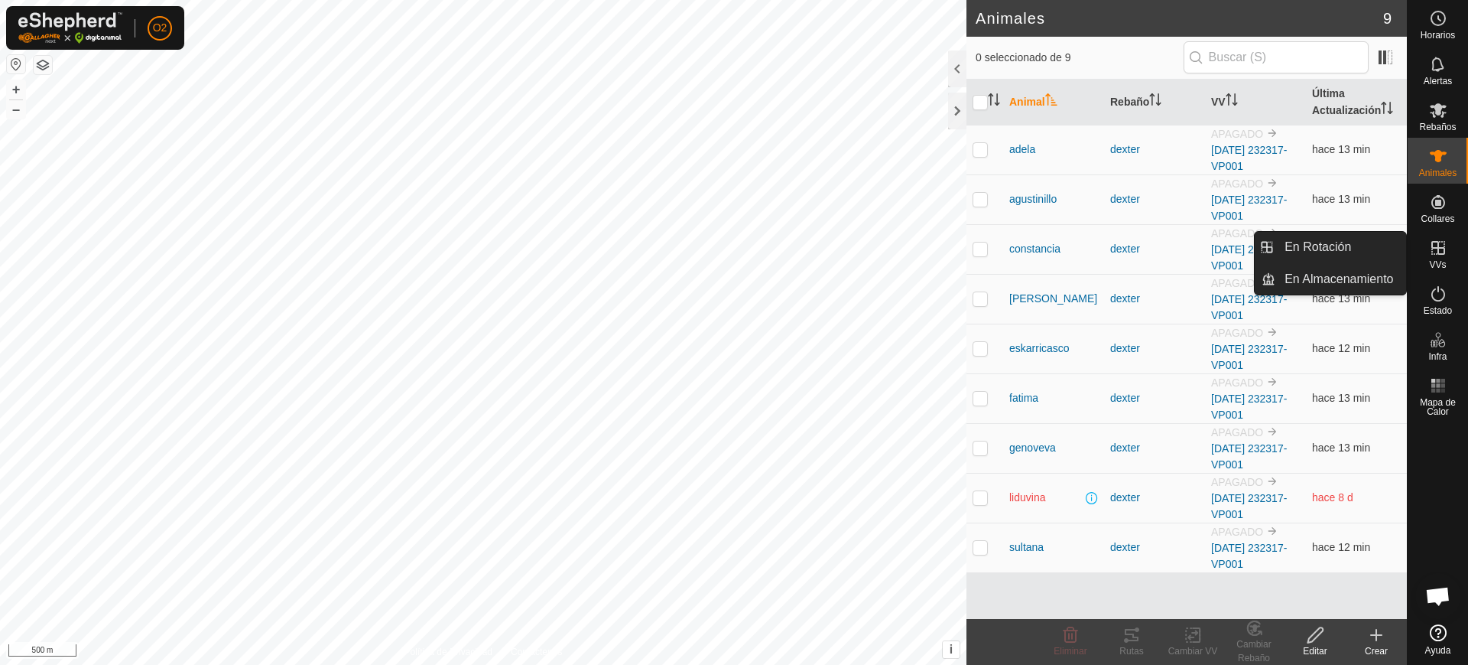
click at [1436, 253] on icon at bounding box center [1438, 248] width 18 height 18
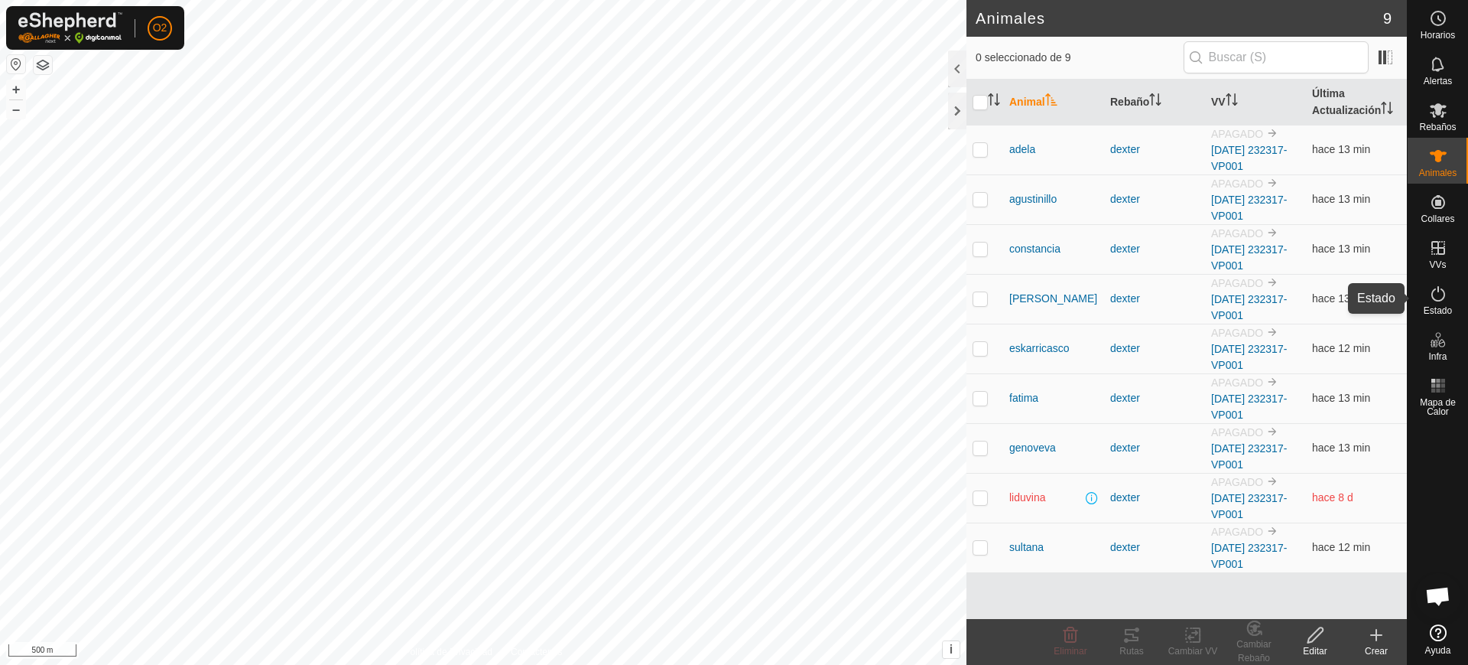
click at [1426, 298] on es-activation-svg-icon at bounding box center [1439, 293] width 28 height 24
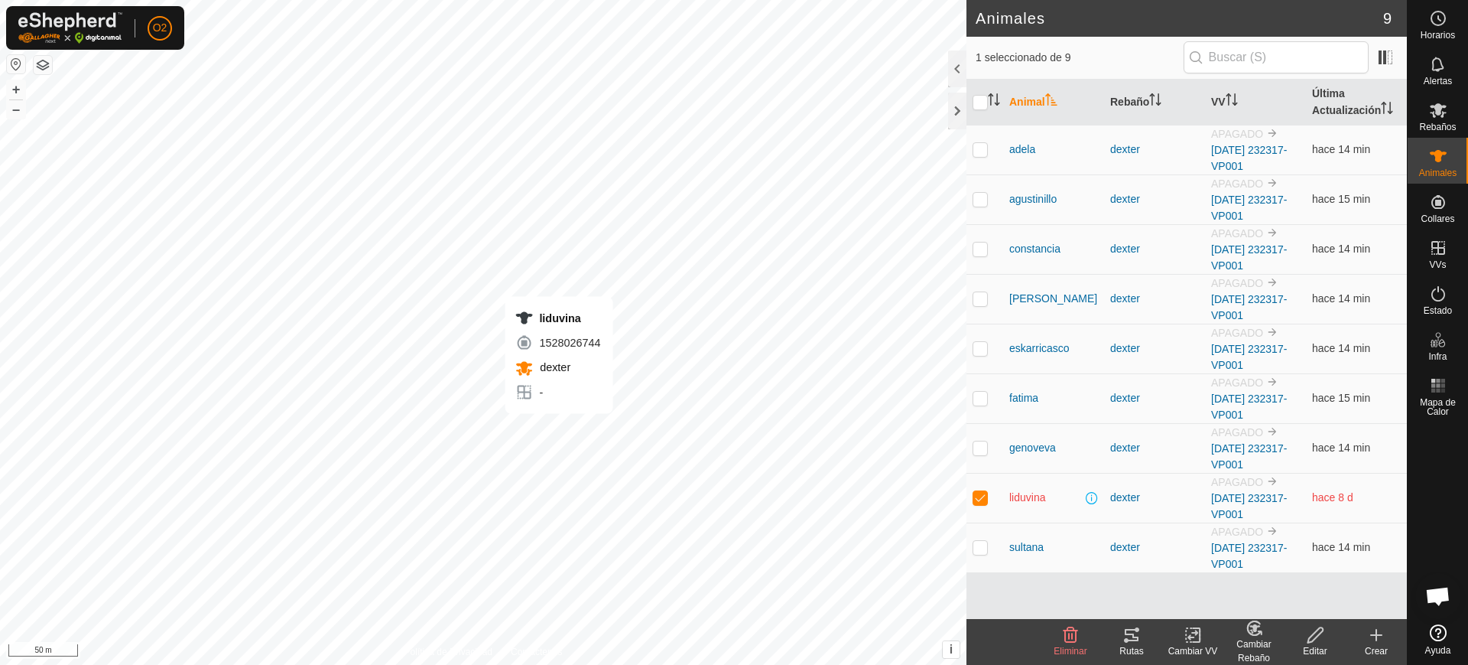
checkbox input "false"
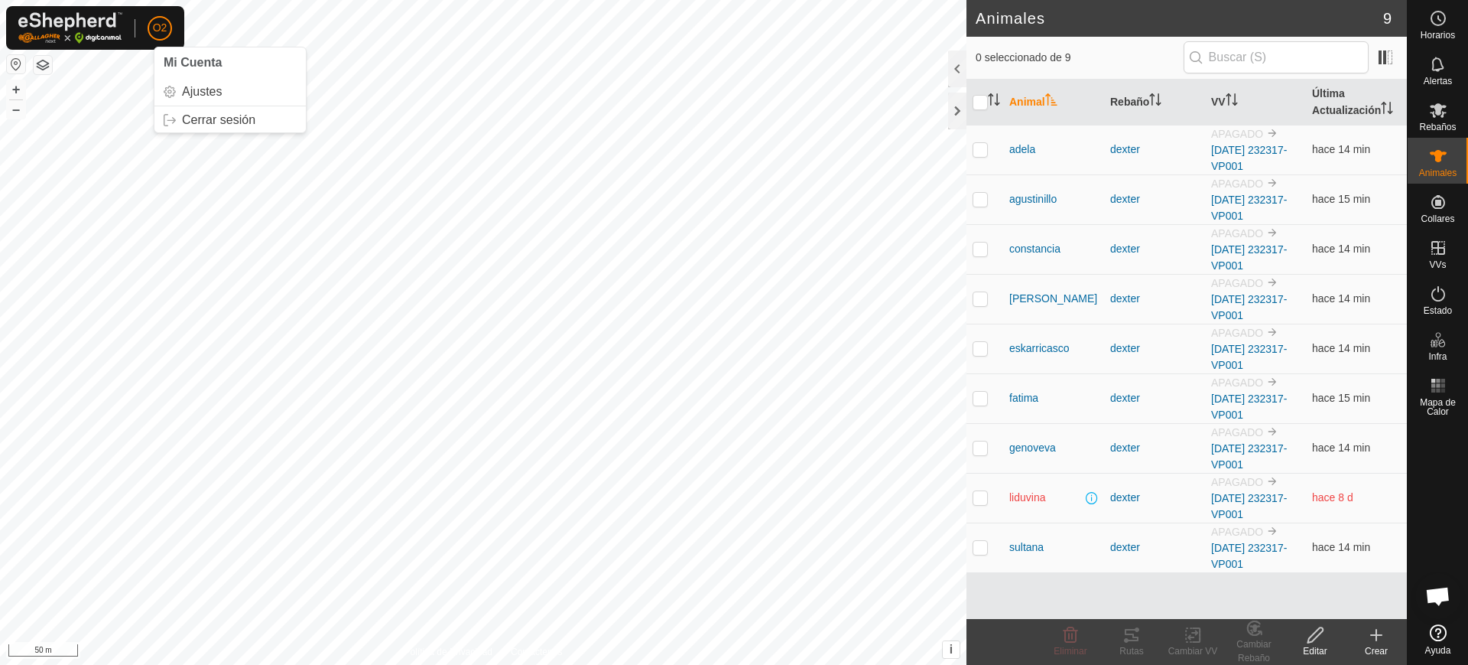
click at [158, 20] on span "O2" at bounding box center [160, 28] width 15 height 16
click at [252, 116] on link "Cerrar sesión" at bounding box center [229, 120] width 151 height 24
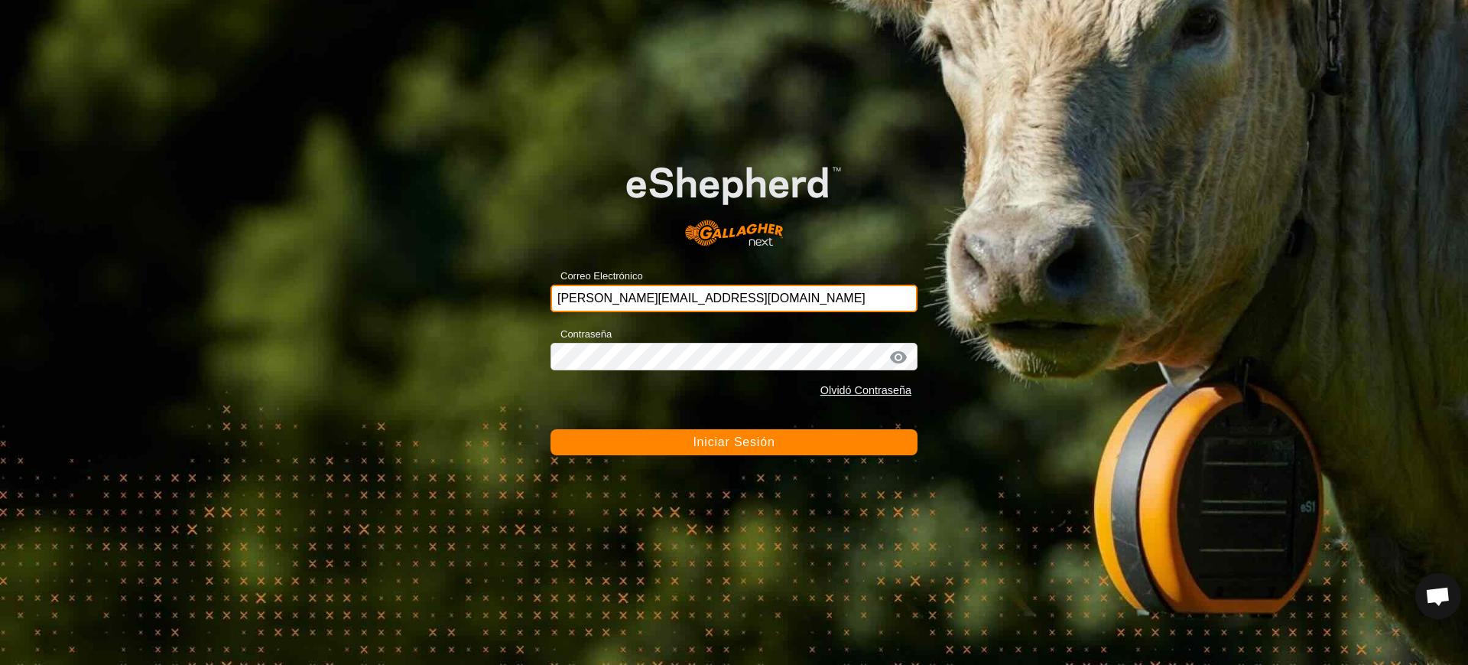
click at [707, 298] on input "[PERSON_NAME][EMAIL_ADDRESS][DOMAIN_NAME]" at bounding box center [734, 299] width 367 height 28
click at [754, 299] on input "[PERSON_NAME][EMAIL_ADDRESS][DOMAIN_NAME]" at bounding box center [734, 299] width 367 height 28
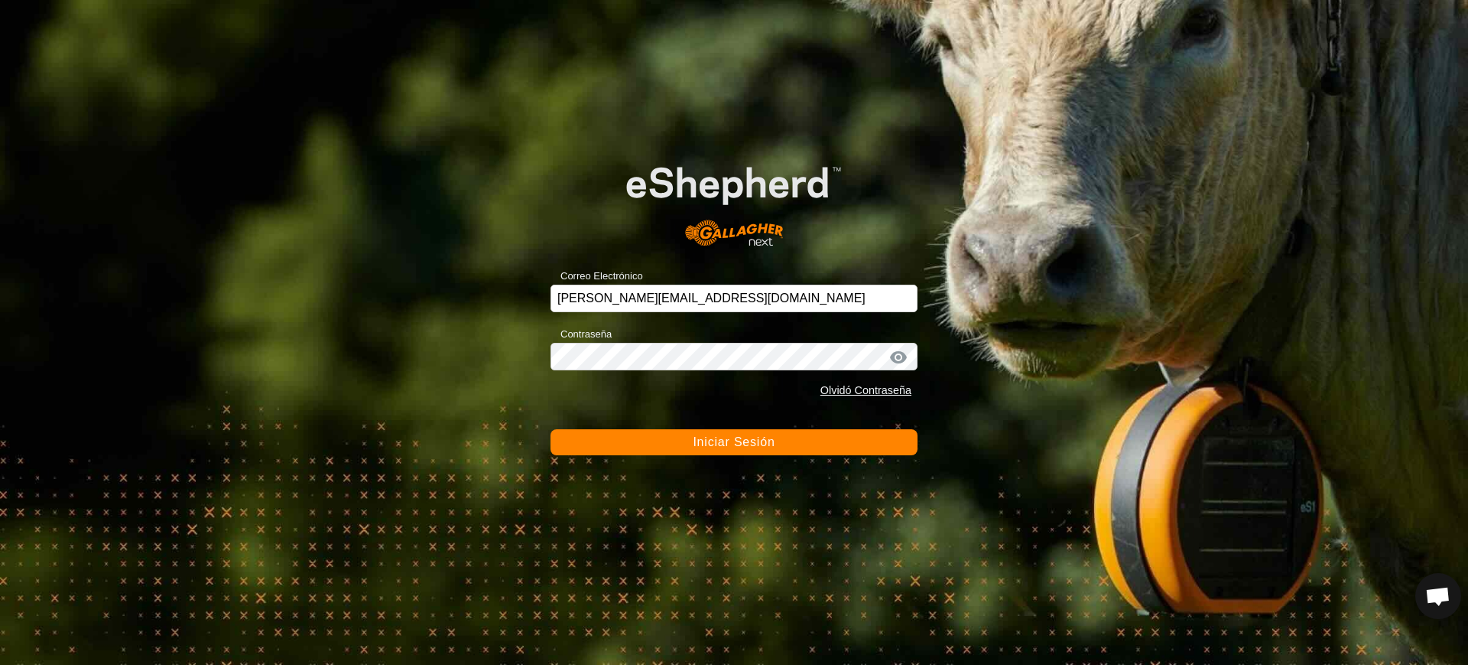
click at [707, 446] on span "Iniciar Sesión" at bounding box center [734, 441] width 82 height 13
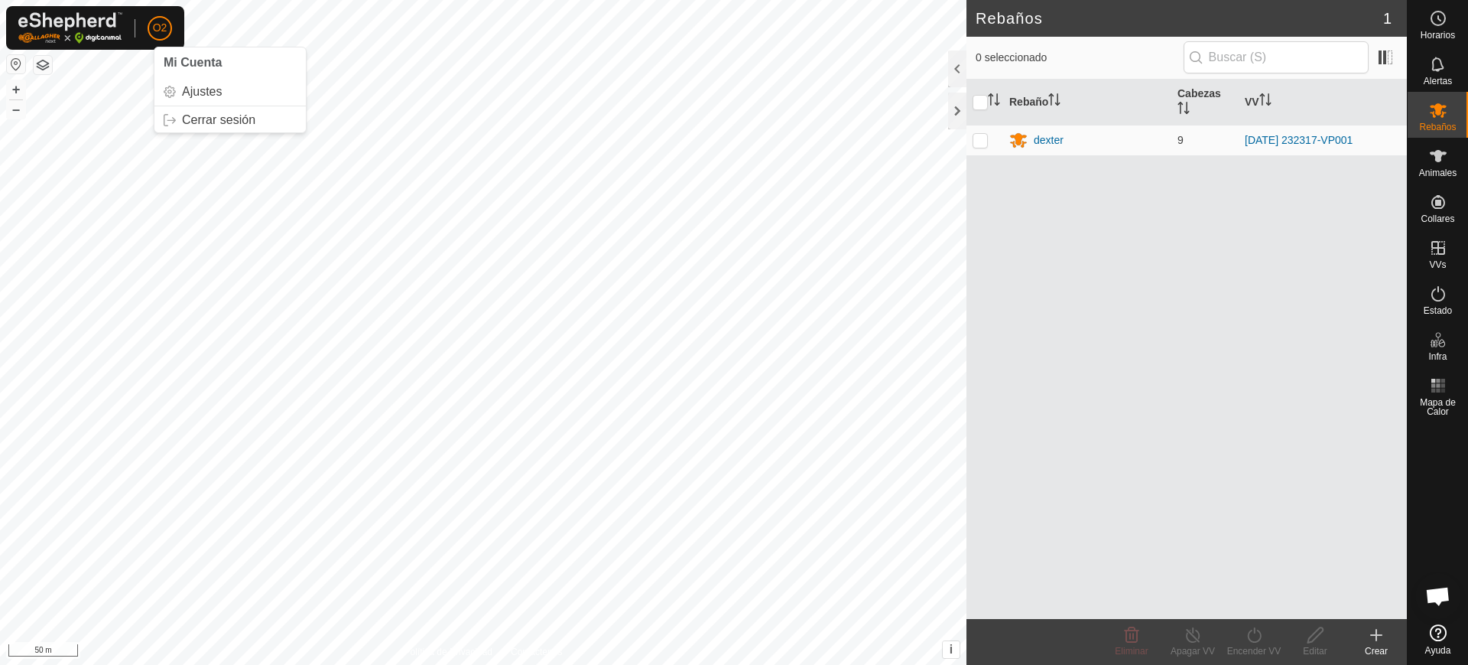
click at [160, 22] on span "O2" at bounding box center [160, 28] width 15 height 16
click at [213, 117] on link "Cerrar sesión" at bounding box center [229, 120] width 151 height 24
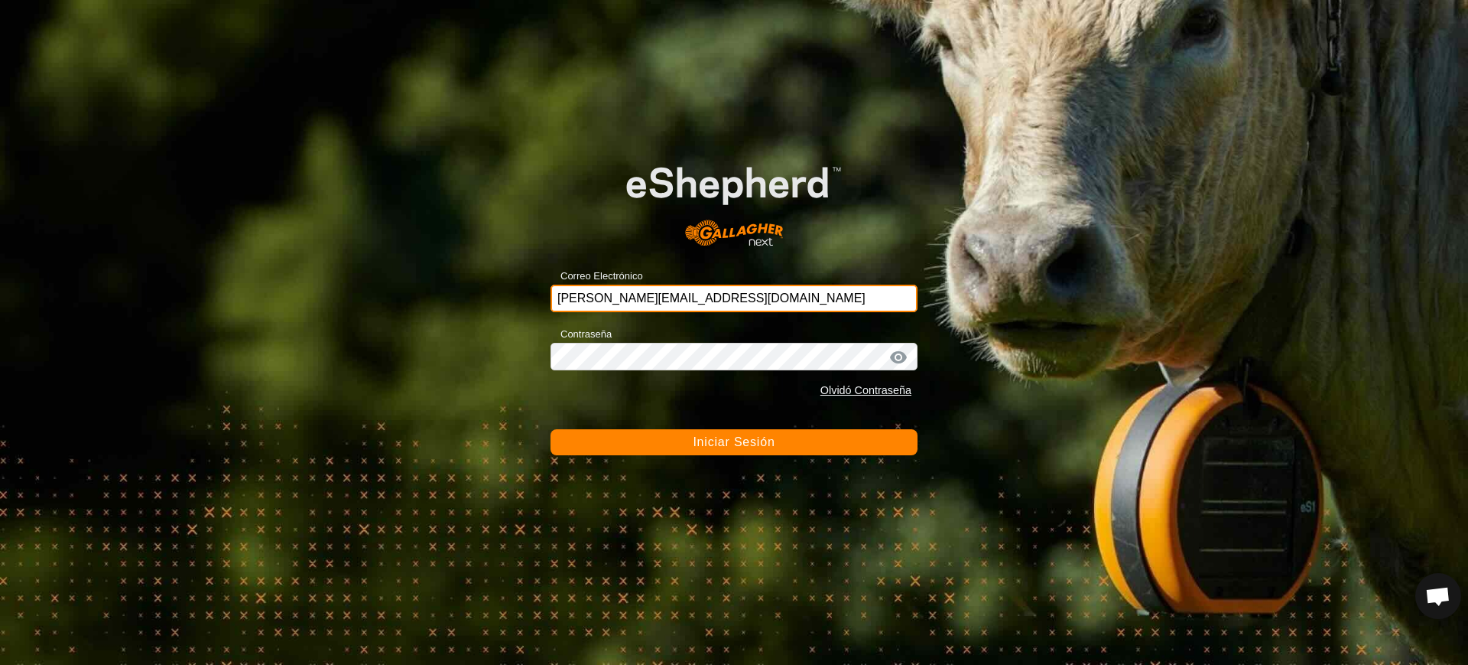
click at [675, 307] on input "[PERSON_NAME][EMAIL_ADDRESS][DOMAIN_NAME]" at bounding box center [734, 299] width 367 height 28
type input "[EMAIL_ADDRESS][DOMAIN_NAME]"
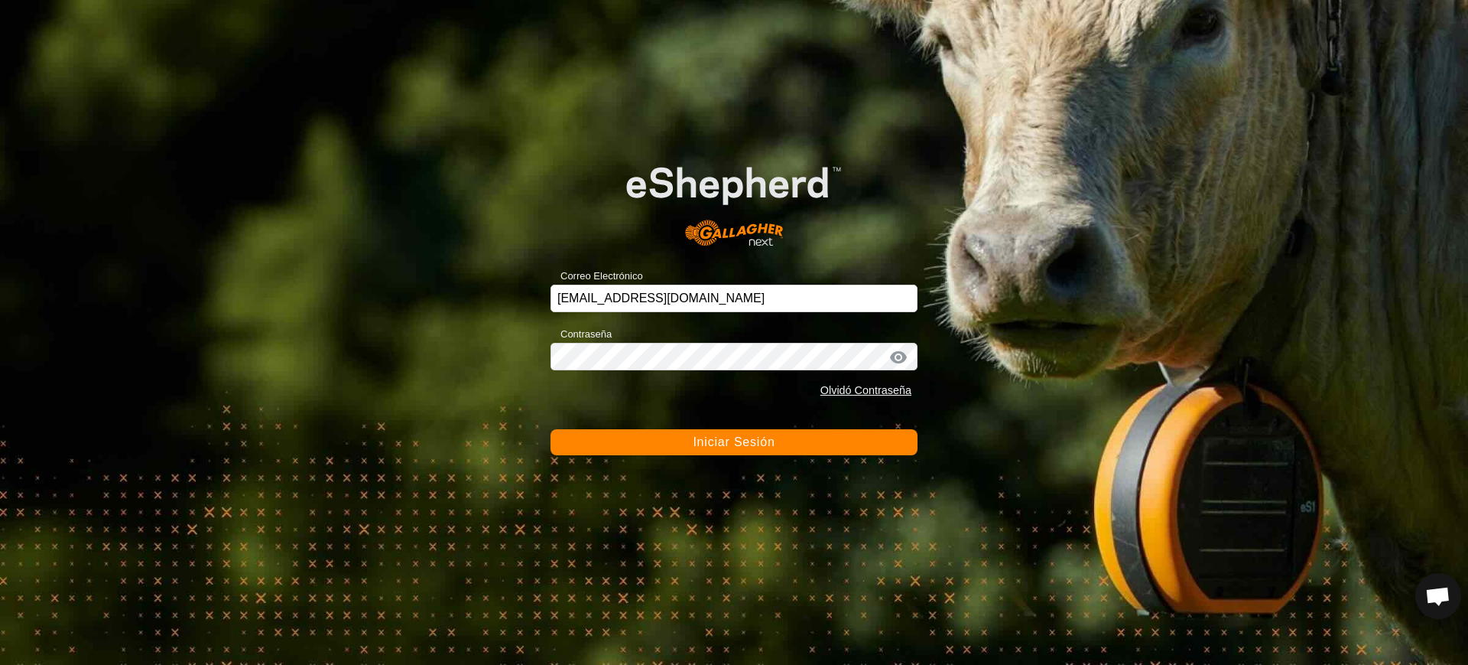
click at [750, 438] on span "Iniciar Sesión" at bounding box center [734, 441] width 82 height 13
